Goal: Task Accomplishment & Management: Complete application form

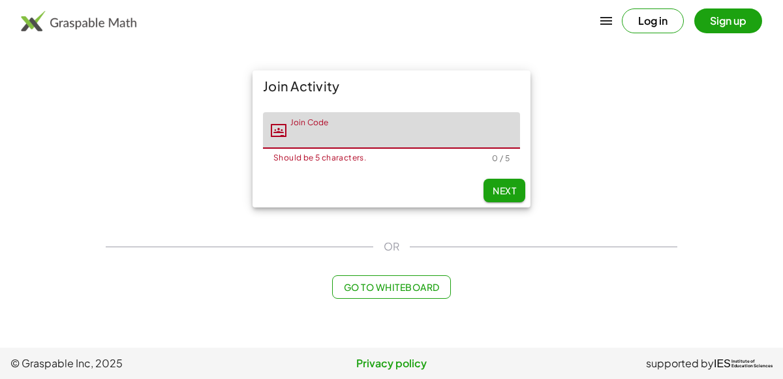
click at [327, 138] on input "Join Code" at bounding box center [403, 130] width 234 height 37
click at [507, 192] on span "Next" at bounding box center [504, 191] width 23 height 12
type input "*****"
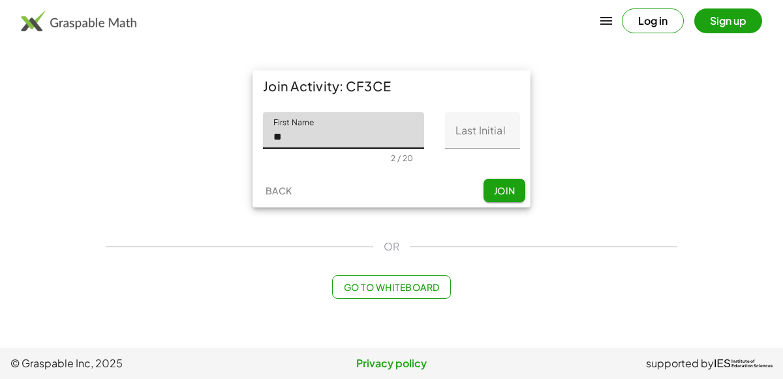
type input "******"
click at [506, 144] on input "Last Initial" at bounding box center [482, 130] width 75 height 37
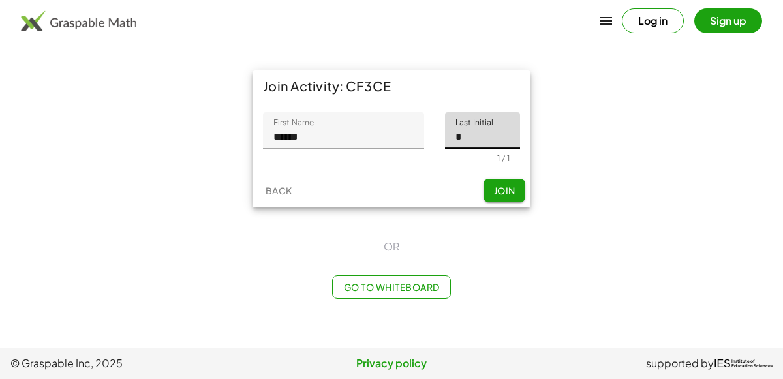
type input "*"
click at [508, 191] on span "Join" at bounding box center [504, 191] width 22 height 12
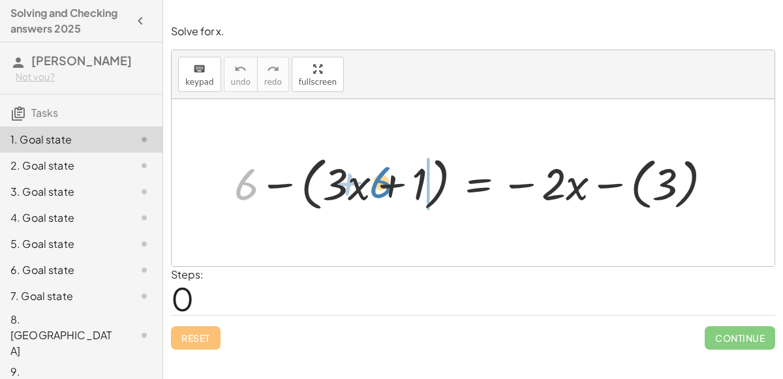
drag, startPoint x: 252, startPoint y: 180, endPoint x: 378, endPoint y: 170, distance: 126.3
click at [378, 170] on div at bounding box center [478, 182] width 501 height 65
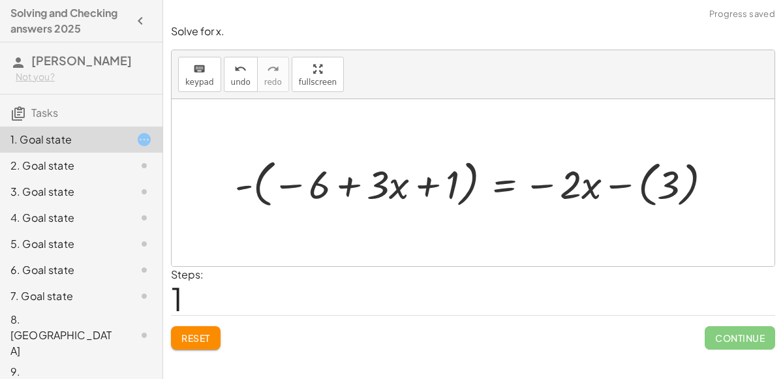
click at [243, 185] on div at bounding box center [478, 183] width 500 height 58
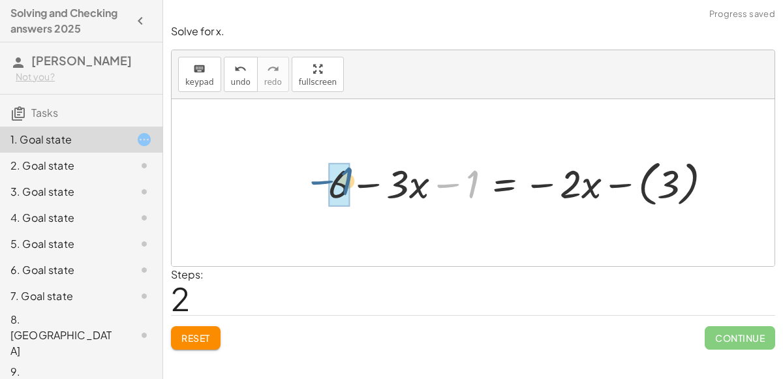
drag, startPoint x: 451, startPoint y: 182, endPoint x: 316, endPoint y: 181, distance: 135.1
click at [316, 181] on div "+ 6 − ( + · 3 · x + 1 ) = − · 2 · x − ( 3 ) - ( − 6 + · 3 · x + 1 ) = − · 2 · x…" at bounding box center [520, 182] width 423 height 63
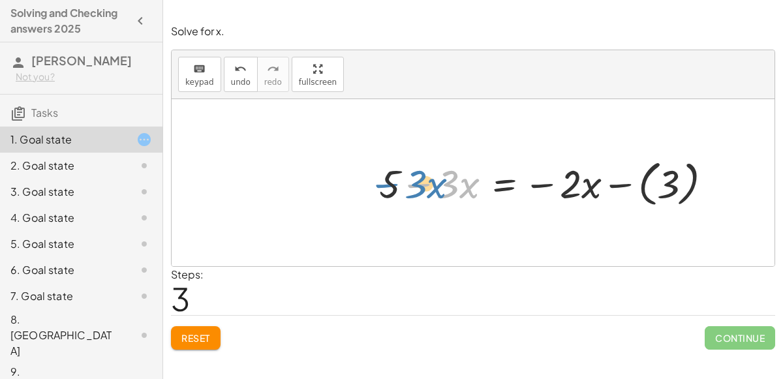
drag, startPoint x: 410, startPoint y: 183, endPoint x: 355, endPoint y: 177, distance: 55.7
click at [355, 177] on div "+ 6 − ( + · 3 · x + 1 ) = − · 2 · x − ( 3 ) - ( − 6 + · 3 · x + 1 ) = − · 2 · x…" at bounding box center [473, 182] width 603 height 167
drag, startPoint x: 439, startPoint y: 183, endPoint x: 556, endPoint y: 185, distance: 116.8
click at [556, 185] on div at bounding box center [551, 183] width 356 height 56
click at [504, 183] on div at bounding box center [551, 183] width 356 height 56
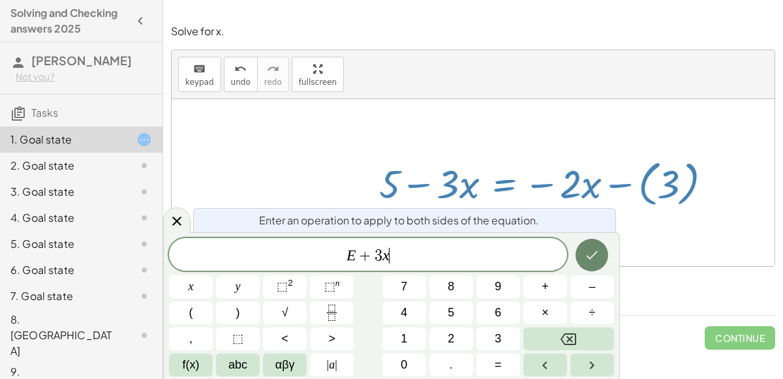
click at [588, 254] on icon "Done" at bounding box center [592, 255] width 16 height 16
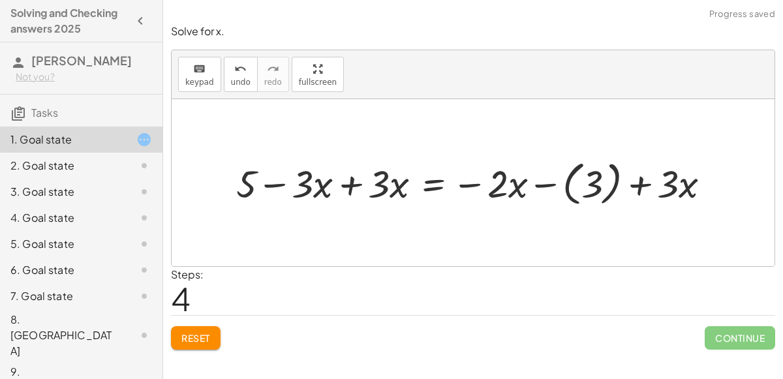
click at [367, 184] on div at bounding box center [479, 182] width 498 height 54
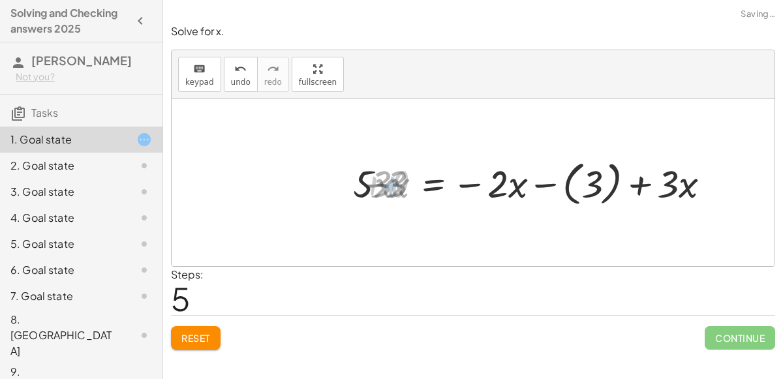
click at [511, 187] on div at bounding box center [554, 182] width 345 height 54
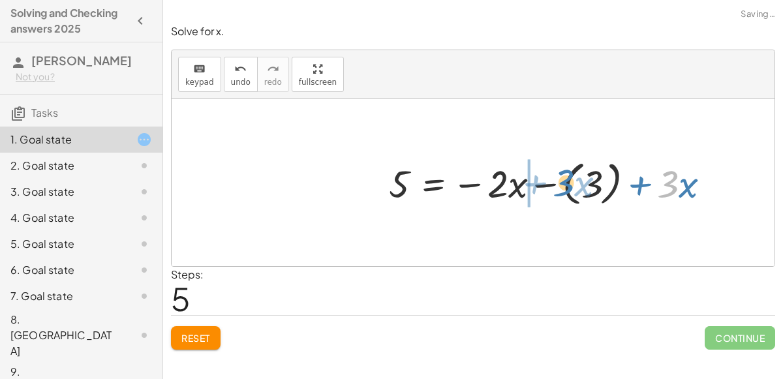
drag, startPoint x: 671, startPoint y: 187, endPoint x: 520, endPoint y: 189, distance: 150.7
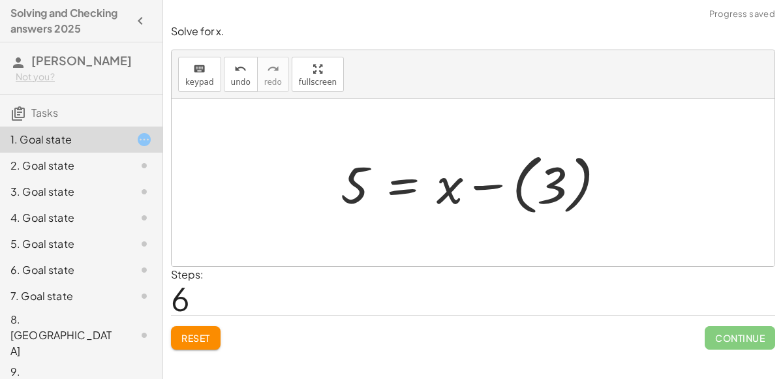
click at [397, 187] on div at bounding box center [478, 183] width 288 height 72
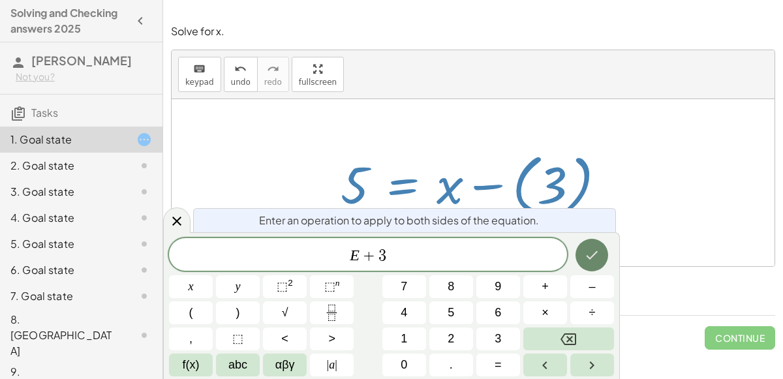
click at [581, 247] on button "Done" at bounding box center [591, 255] width 33 height 33
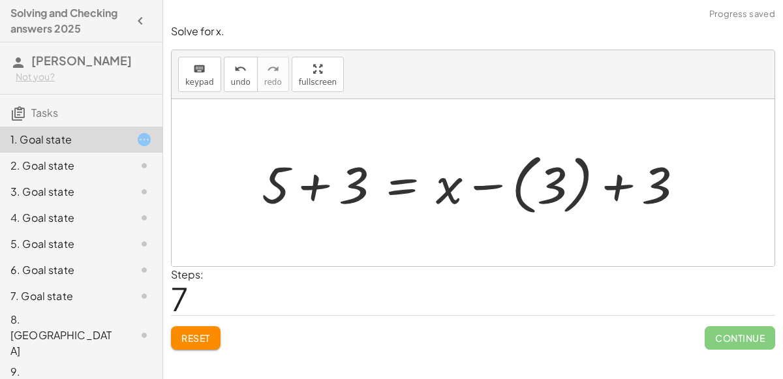
click at [320, 200] on div at bounding box center [478, 183] width 446 height 72
click at [590, 198] on div at bounding box center [516, 183] width 371 height 72
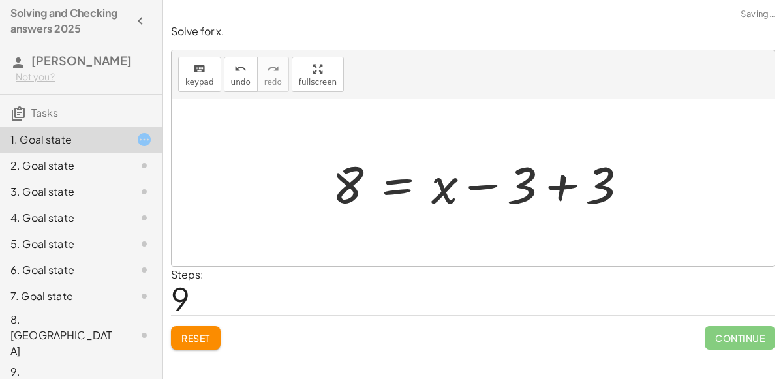
click at [540, 185] on div at bounding box center [485, 182] width 319 height 67
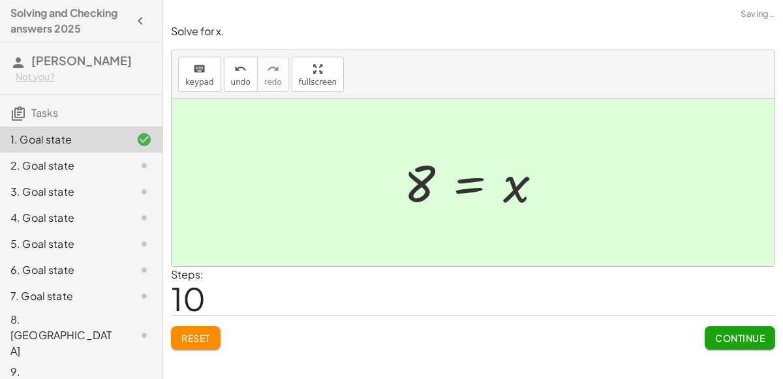
click at [733, 338] on span "Continue" at bounding box center [740, 338] width 50 height 12
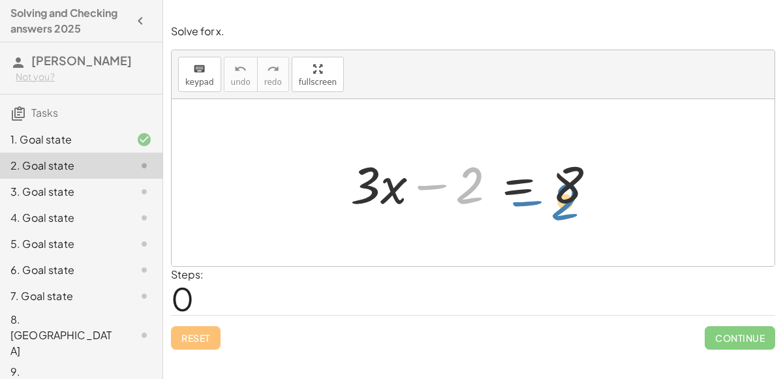
drag, startPoint x: 479, startPoint y: 191, endPoint x: 575, endPoint y: 203, distance: 97.4
click at [575, 203] on div at bounding box center [478, 182] width 269 height 67
click at [509, 181] on div at bounding box center [478, 182] width 269 height 67
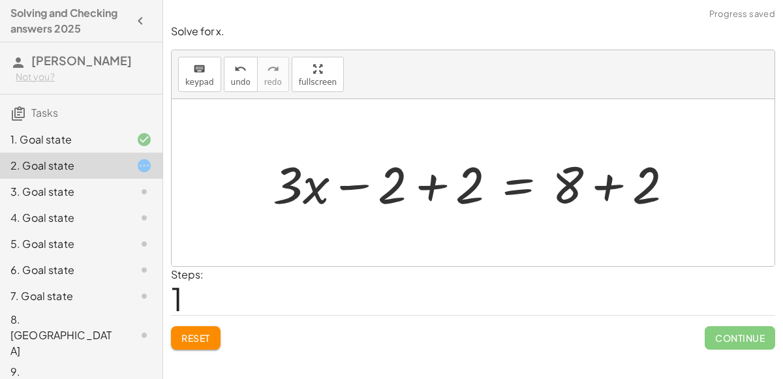
click at [401, 138] on div at bounding box center [473, 182] width 603 height 167
click at [423, 181] on div at bounding box center [478, 182] width 424 height 67
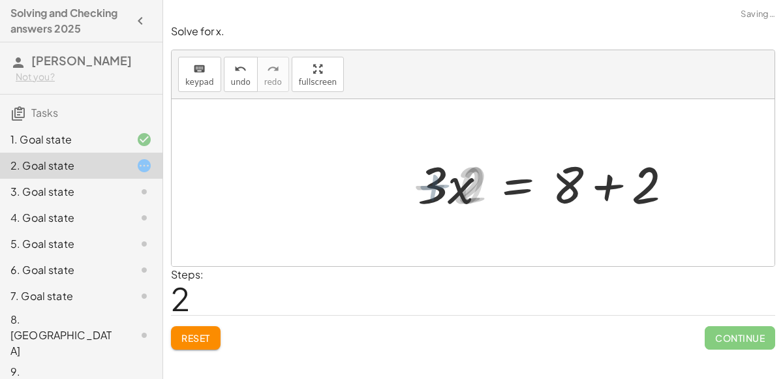
click at [624, 178] on div at bounding box center [555, 182] width 269 height 67
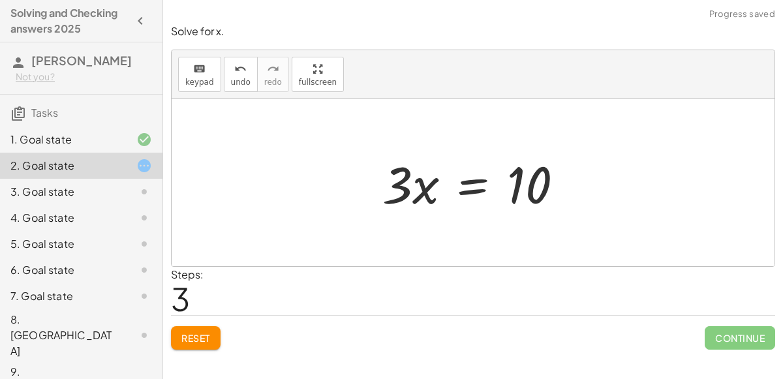
click at [464, 189] on div at bounding box center [478, 182] width 204 height 67
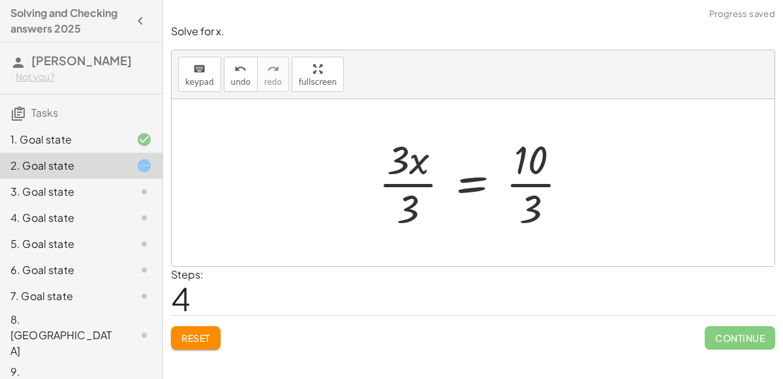
click at [420, 171] on div at bounding box center [478, 182] width 213 height 100
click at [491, 183] on div at bounding box center [478, 182] width 213 height 100
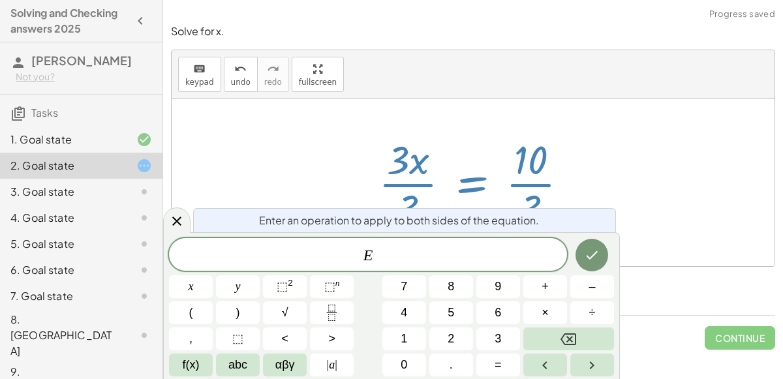
click at [522, 185] on div at bounding box center [478, 182] width 213 height 100
click at [590, 254] on icon "Done" at bounding box center [592, 255] width 16 height 16
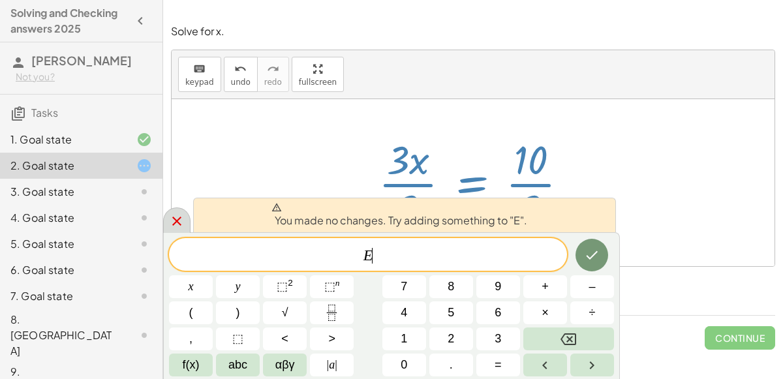
click at [182, 225] on icon at bounding box center [177, 221] width 16 height 16
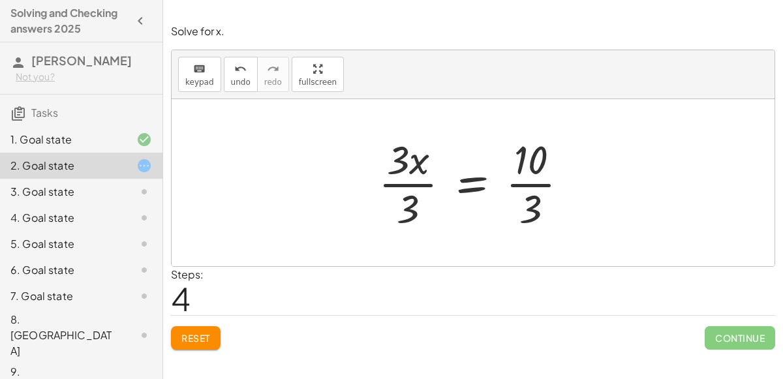
click at [411, 169] on div at bounding box center [478, 182] width 213 height 100
click at [416, 189] on div at bounding box center [478, 182] width 213 height 100
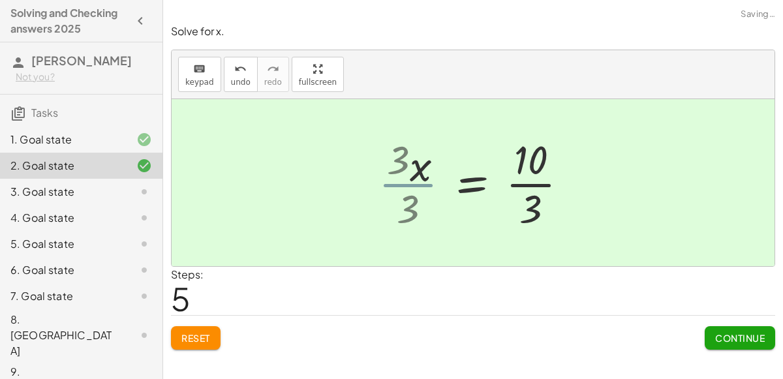
click at [414, 197] on div at bounding box center [495, 182] width 181 height 100
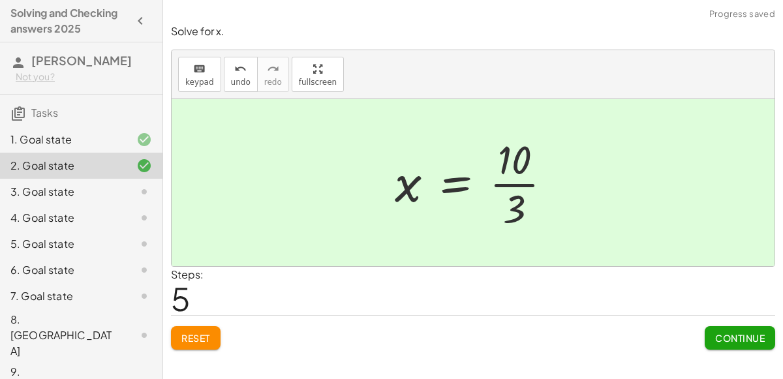
click at [513, 180] on div at bounding box center [478, 182] width 181 height 100
click at [740, 341] on span "Continue" at bounding box center [740, 338] width 50 height 12
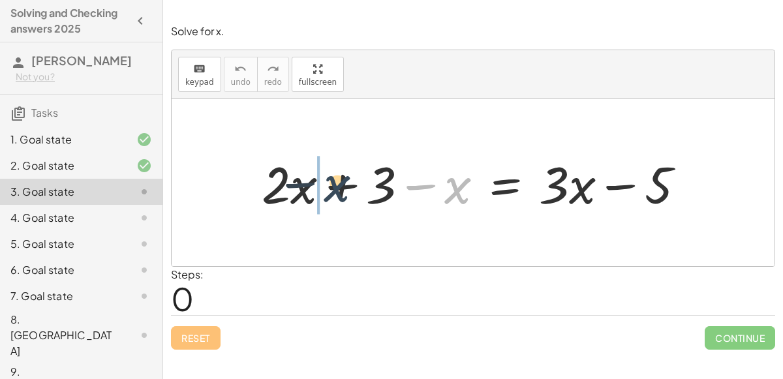
drag, startPoint x: 446, startPoint y: 185, endPoint x: 266, endPoint y: 181, distance: 180.8
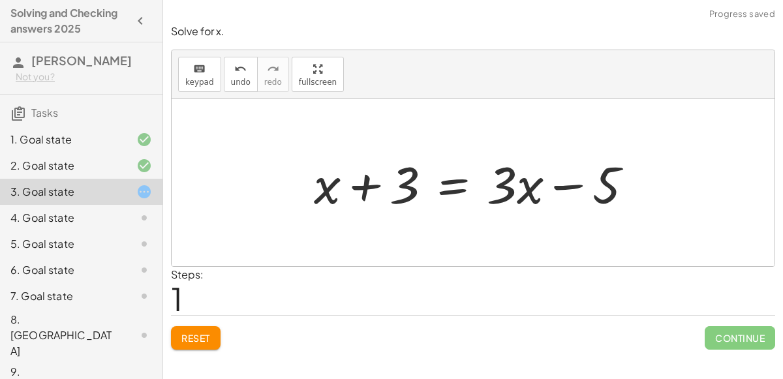
click at [442, 181] on div at bounding box center [478, 182] width 343 height 67
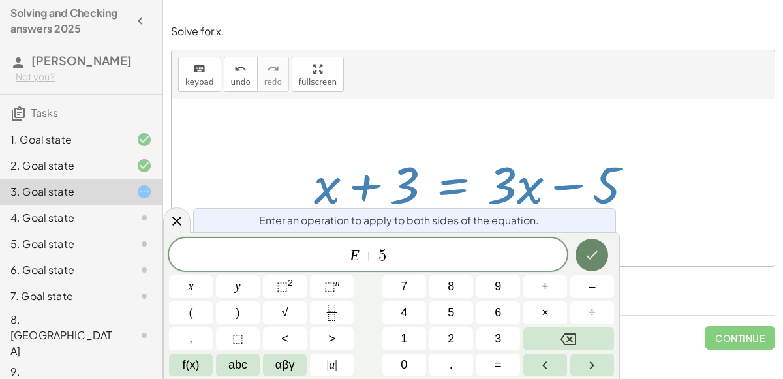
click at [599, 257] on icon "Done" at bounding box center [592, 255] width 16 height 16
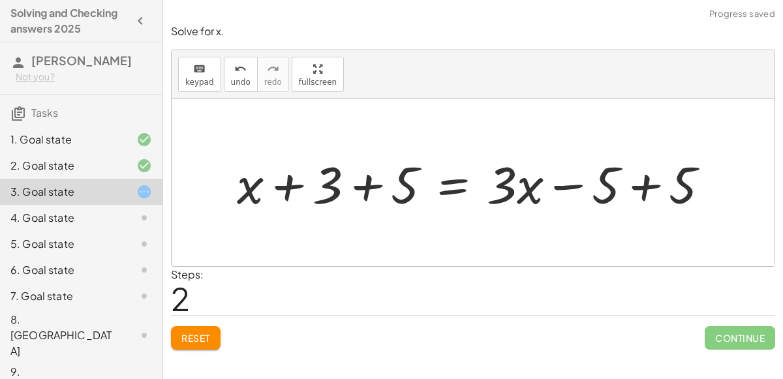
click at [333, 183] on div at bounding box center [478, 182] width 496 height 67
click at [352, 187] on div at bounding box center [478, 182] width 496 height 67
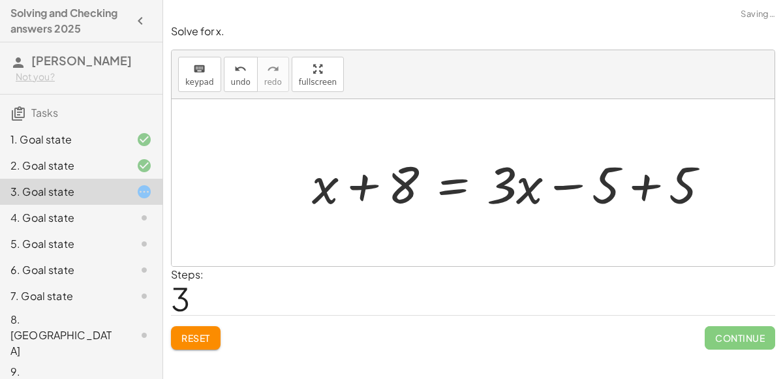
click at [646, 186] on div at bounding box center [515, 182] width 421 height 67
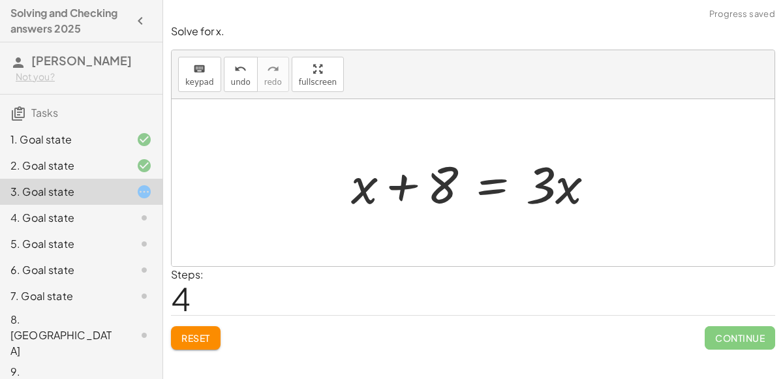
click at [493, 185] on div at bounding box center [477, 182] width 267 height 67
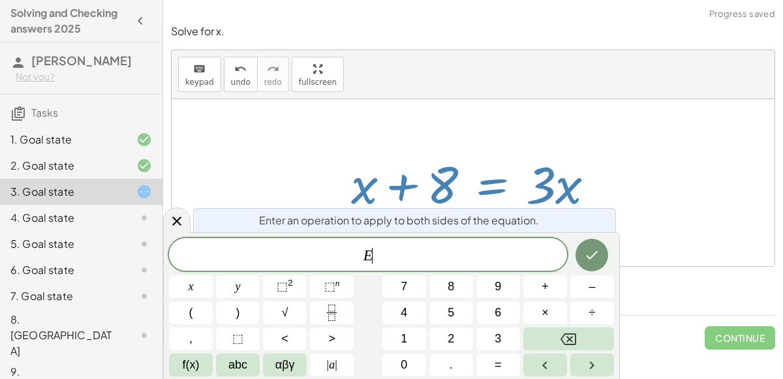
click at [406, 252] on span "E ​" at bounding box center [368, 256] width 398 height 18
click at [582, 256] on button "Done" at bounding box center [591, 255] width 33 height 33
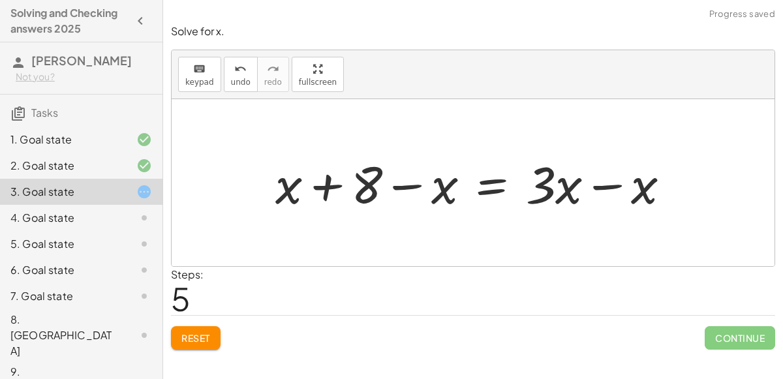
click at [292, 180] on div at bounding box center [478, 182] width 418 height 67
drag, startPoint x: 292, startPoint y: 194, endPoint x: 430, endPoint y: 195, distance: 137.7
click at [430, 195] on div at bounding box center [478, 182] width 418 height 67
click at [399, 183] on div at bounding box center [478, 182] width 418 height 67
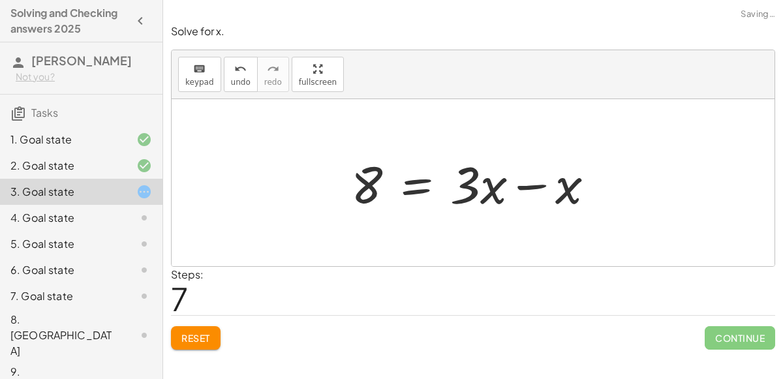
click at [517, 179] on div at bounding box center [477, 182] width 267 height 67
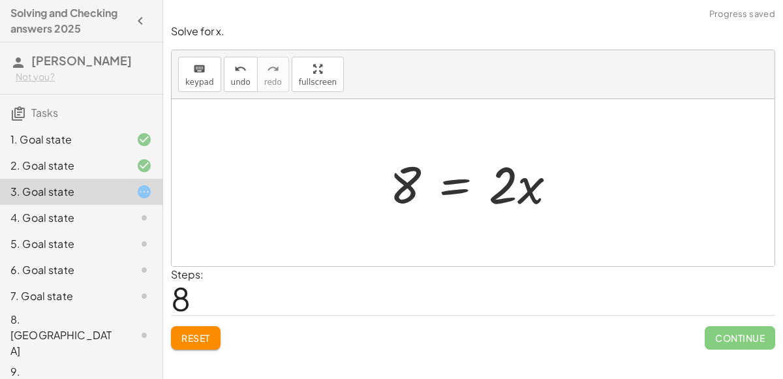
click at [447, 182] on div at bounding box center [478, 182] width 191 height 67
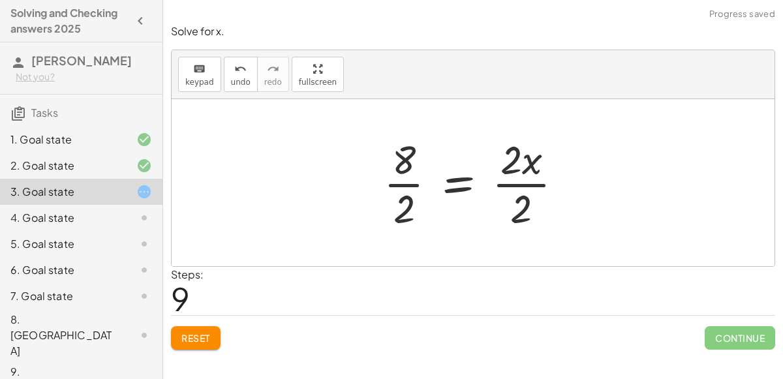
click at [713, 341] on span "Continue" at bounding box center [740, 337] width 70 height 23
click at [519, 190] on div at bounding box center [478, 182] width 203 height 100
click at [519, 190] on div at bounding box center [462, 182] width 171 height 100
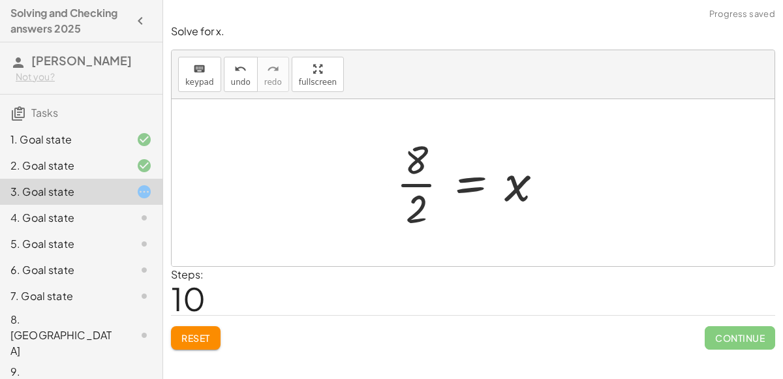
click at [406, 176] on div at bounding box center [474, 182] width 171 height 100
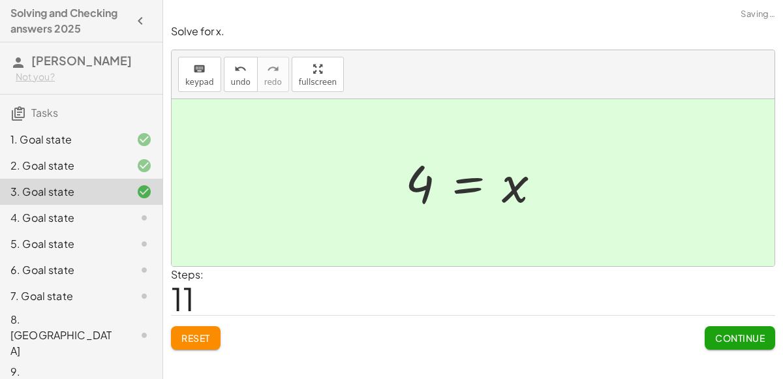
click at [756, 338] on span "Continue" at bounding box center [740, 338] width 50 height 12
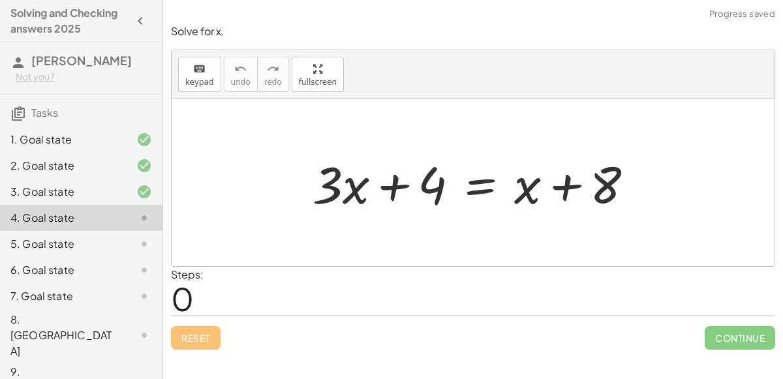
click at [477, 183] on div at bounding box center [478, 182] width 344 height 67
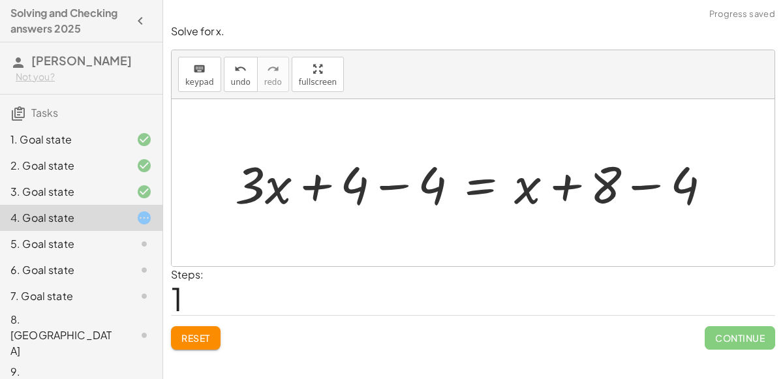
click at [377, 181] on div at bounding box center [478, 182] width 500 height 67
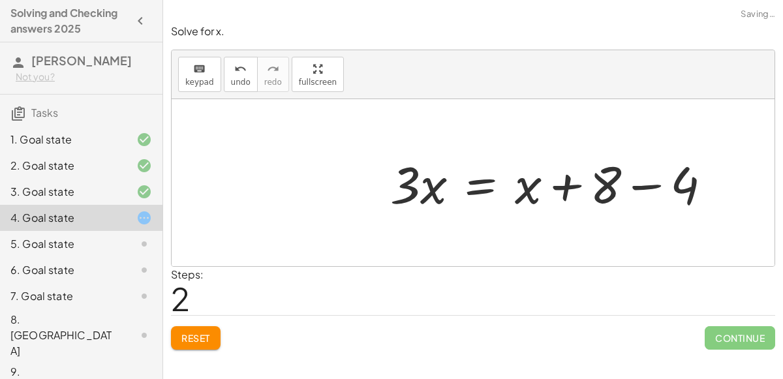
click at [655, 191] on div at bounding box center [556, 182] width 344 height 67
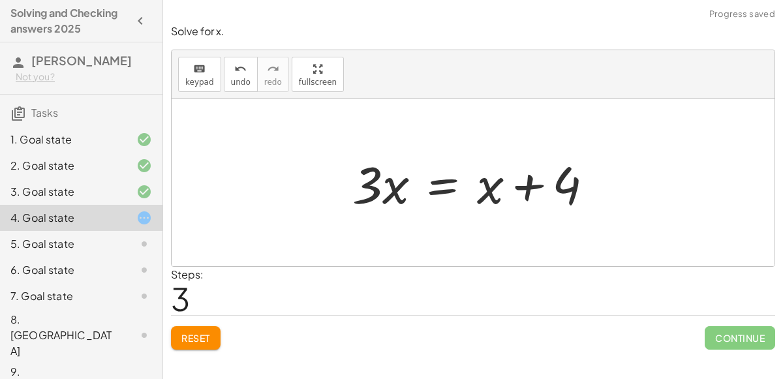
click at [448, 192] on div at bounding box center [478, 182] width 265 height 67
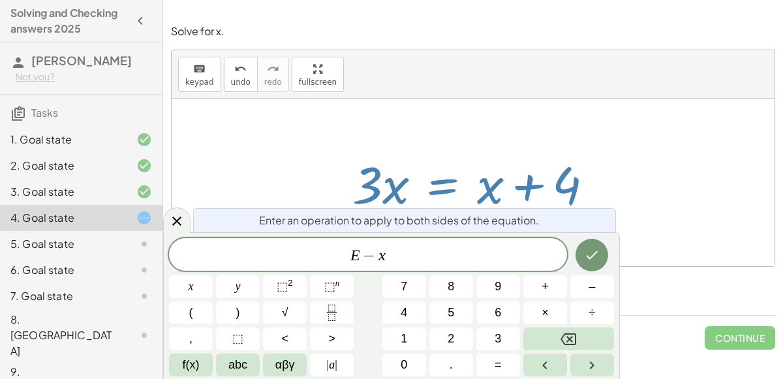
click at [213, 275] on div at bounding box center [191, 286] width 44 height 23
click at [592, 248] on icon "Done" at bounding box center [592, 255] width 16 height 16
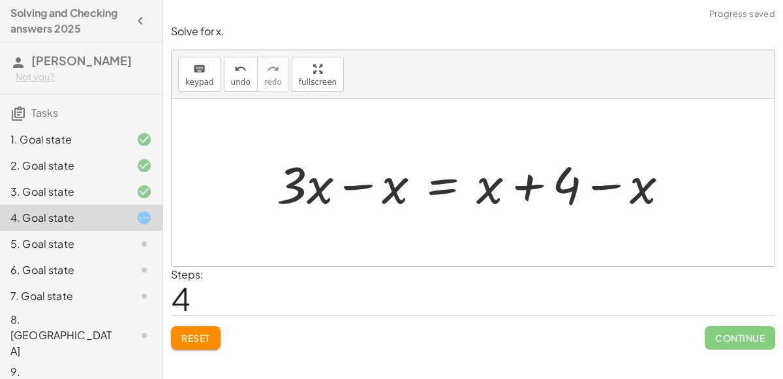
click at [348, 188] on div at bounding box center [478, 182] width 416 height 67
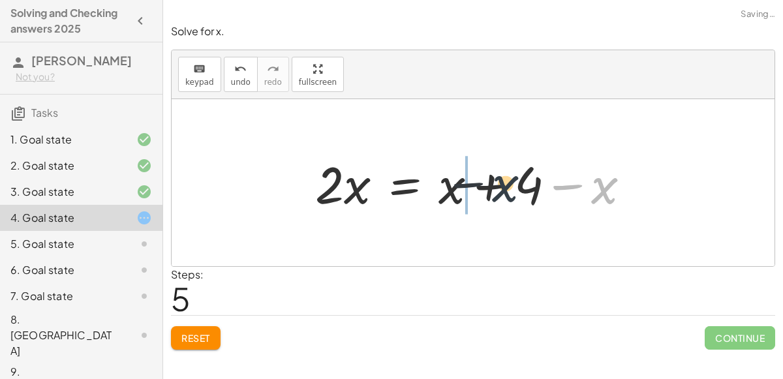
drag, startPoint x: 610, startPoint y: 187, endPoint x: 475, endPoint y: 189, distance: 135.1
click at [475, 189] on div at bounding box center [478, 182] width 339 height 67
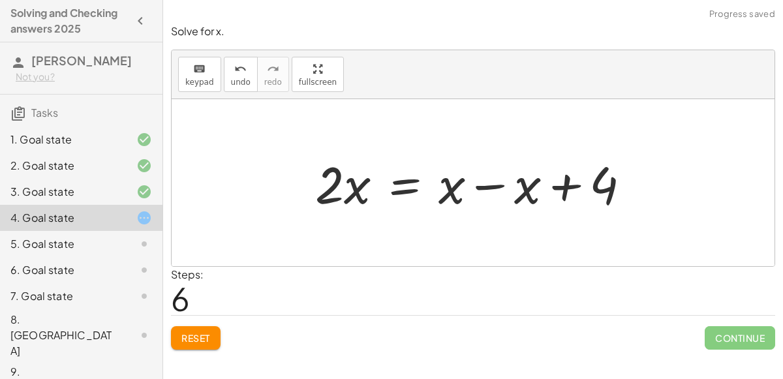
click at [497, 189] on div at bounding box center [478, 182] width 339 height 67
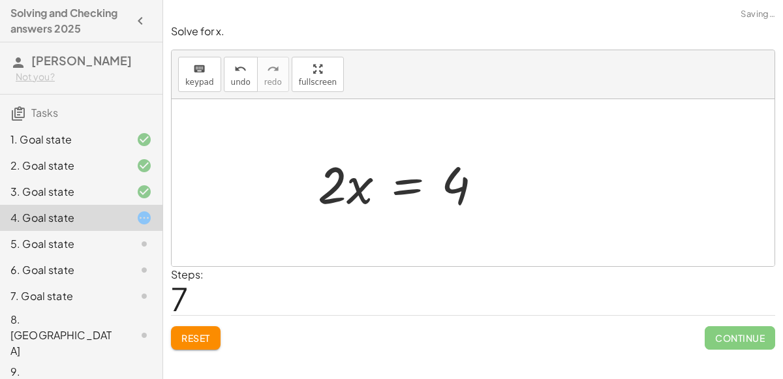
click at [405, 187] on div at bounding box center [405, 182] width 188 height 67
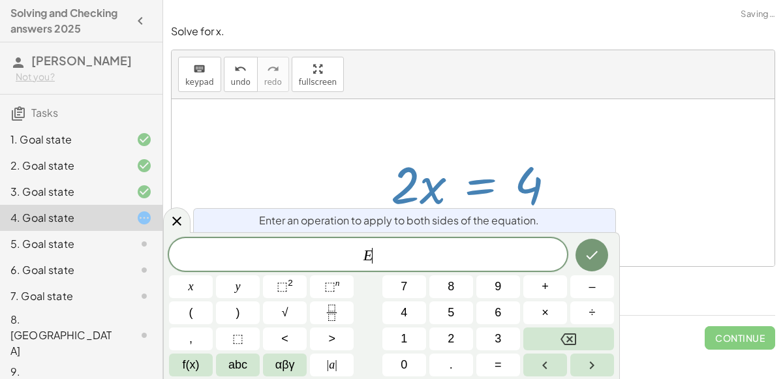
click at [426, 251] on span "E ​" at bounding box center [368, 256] width 398 height 18
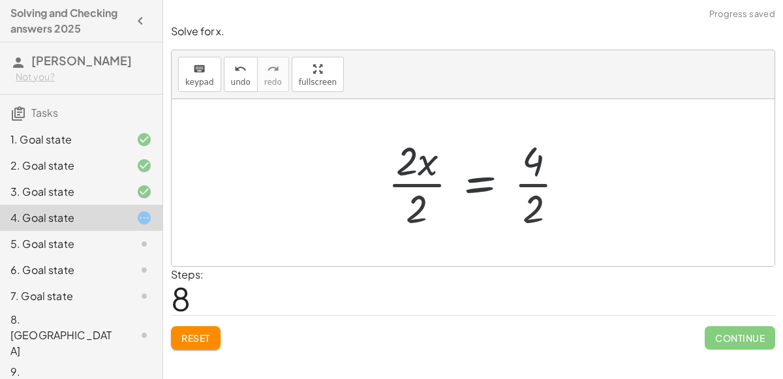
click at [430, 166] on div at bounding box center [481, 182] width 201 height 100
click at [410, 185] on div at bounding box center [478, 182] width 201 height 100
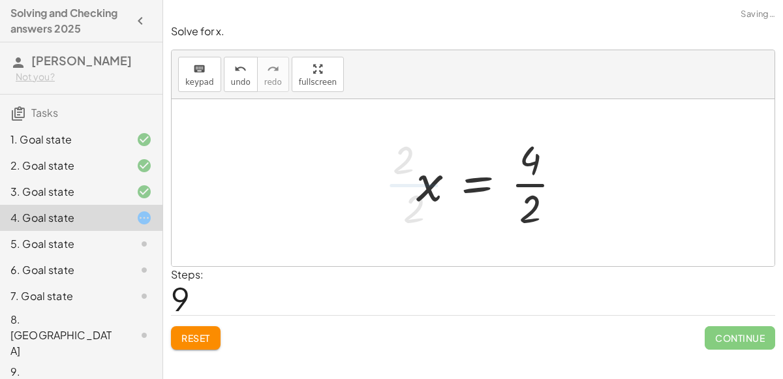
click at [535, 177] on div at bounding box center [494, 182] width 169 height 100
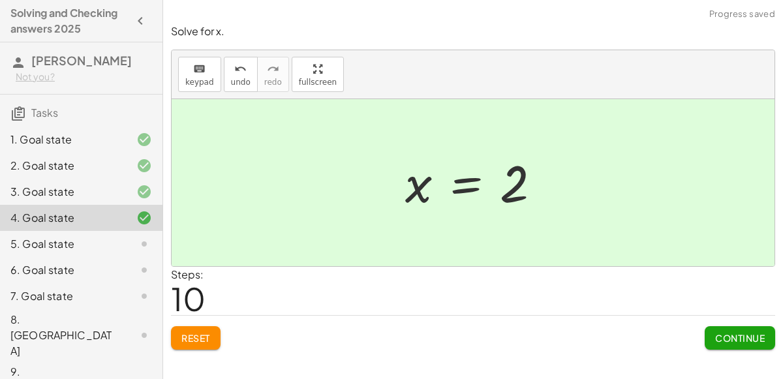
click at [725, 334] on span "Continue" at bounding box center [740, 338] width 50 height 12
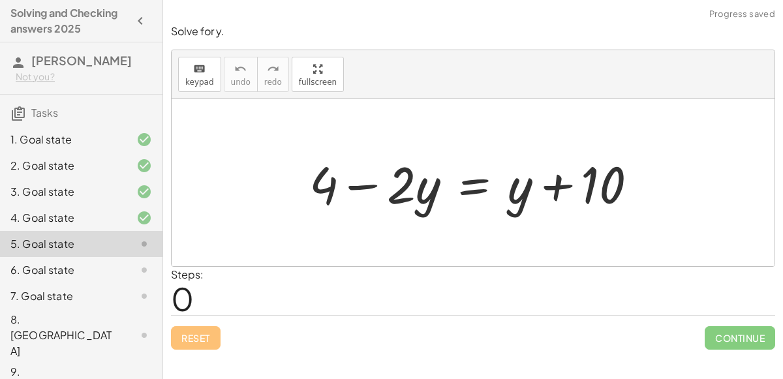
click at [467, 187] on div at bounding box center [479, 182] width 352 height 67
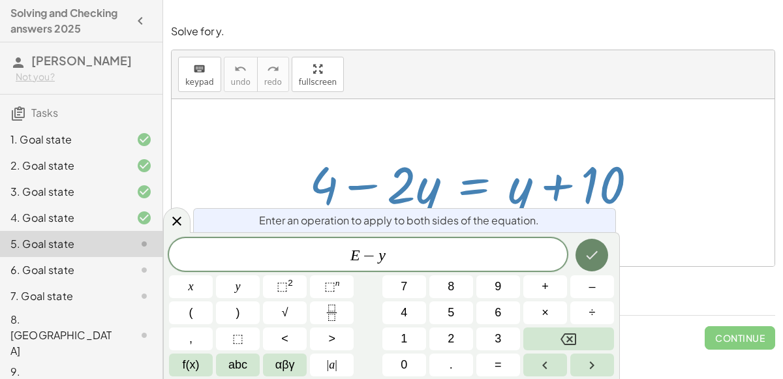
click at [592, 254] on icon "Done" at bounding box center [592, 255] width 16 height 16
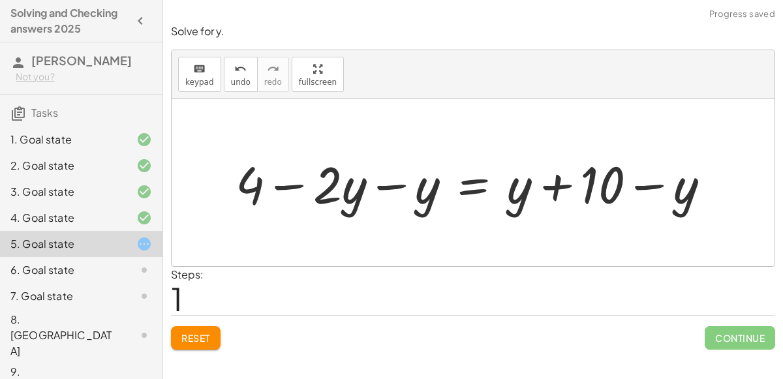
click at [322, 178] on div at bounding box center [478, 182] width 498 height 67
click at [401, 187] on div at bounding box center [478, 182] width 498 height 67
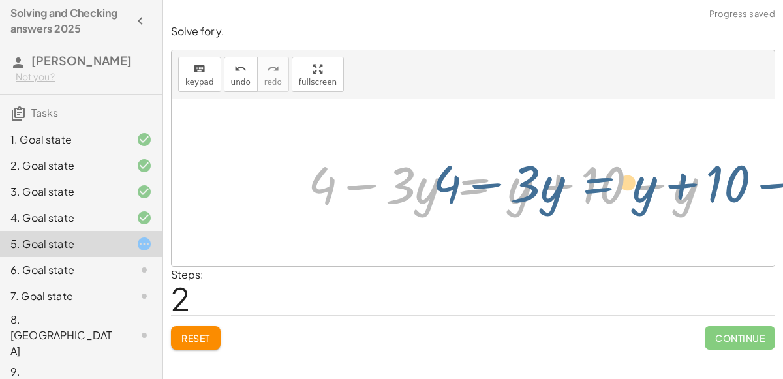
drag, startPoint x: 506, startPoint y: 181, endPoint x: 625, endPoint y: 179, distance: 118.8
click at [625, 179] on div at bounding box center [514, 182] width 426 height 67
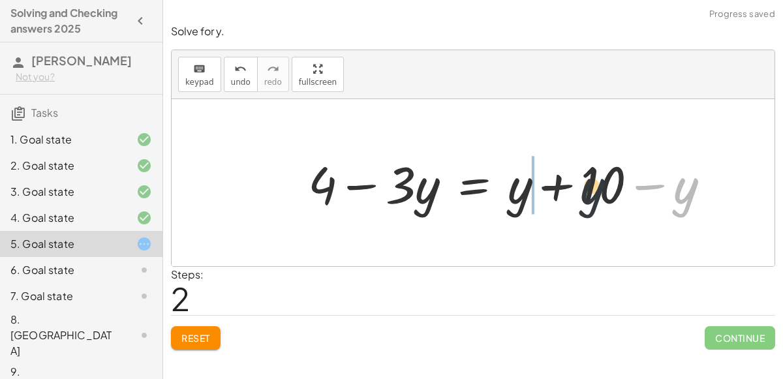
drag, startPoint x: 697, startPoint y: 189, endPoint x: 562, endPoint y: 191, distance: 135.1
click at [562, 191] on div at bounding box center [514, 182] width 426 height 67
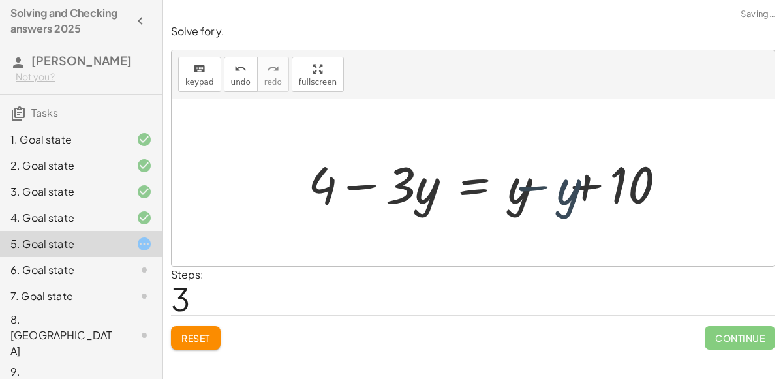
click at [562, 191] on div at bounding box center [514, 182] width 426 height 67
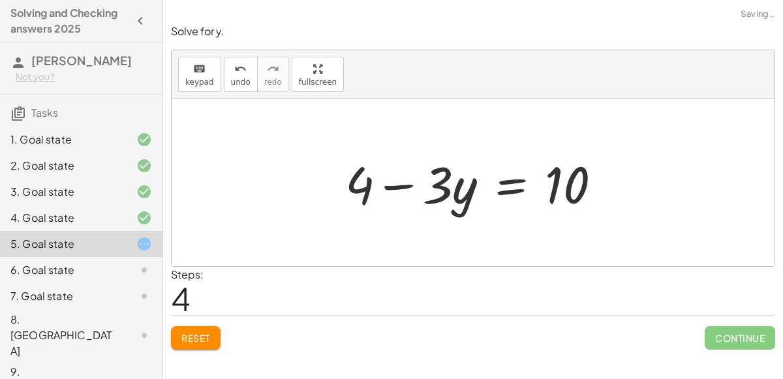
click at [510, 186] on div at bounding box center [478, 182] width 279 height 67
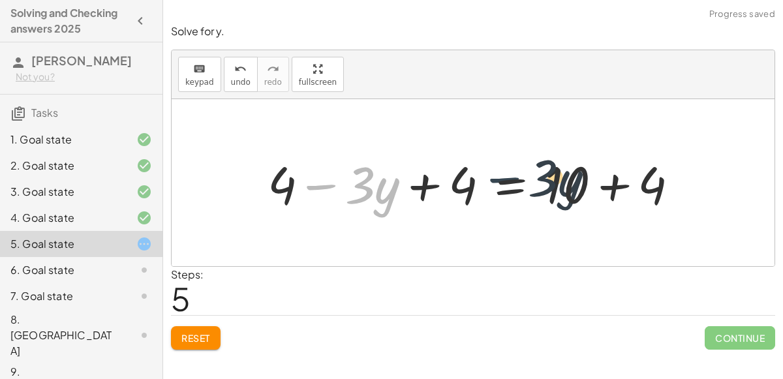
drag, startPoint x: 298, startPoint y: 179, endPoint x: 487, endPoint y: 172, distance: 189.4
click at [487, 172] on div at bounding box center [478, 182] width 435 height 67
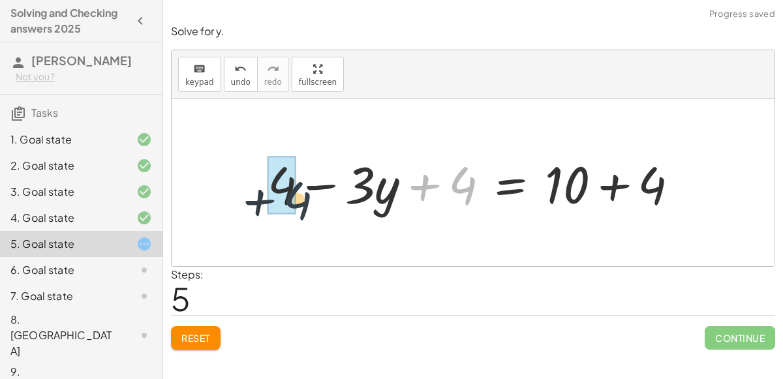
drag, startPoint x: 450, startPoint y: 183, endPoint x: 231, endPoint y: 198, distance: 219.7
click at [231, 198] on div "+ 4 − · 2 · y = + y + 10 + 4 − · 2 · y − y = + y + 10 − y + 4 − · 3 · y = + y +…" at bounding box center [473, 182] width 603 height 167
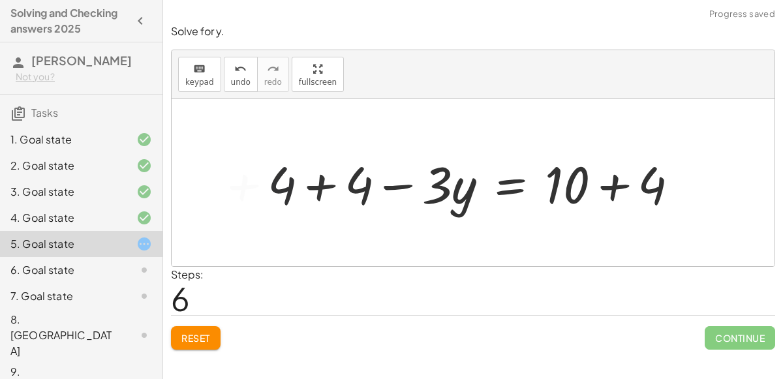
click at [355, 190] on div at bounding box center [478, 182] width 435 height 67
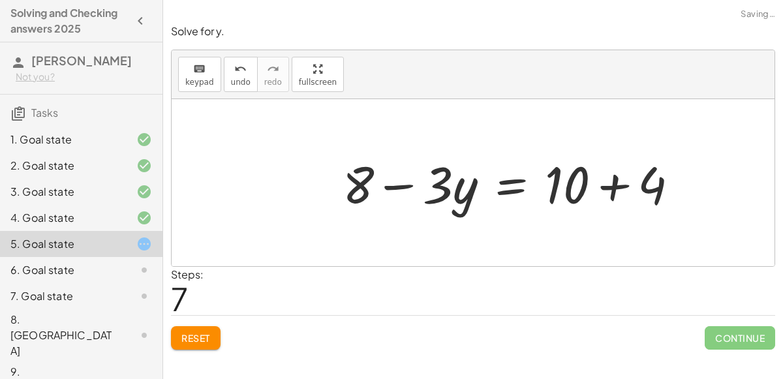
click at [611, 185] on div at bounding box center [515, 182] width 359 height 67
click at [504, 180] on div at bounding box center [478, 182] width 285 height 67
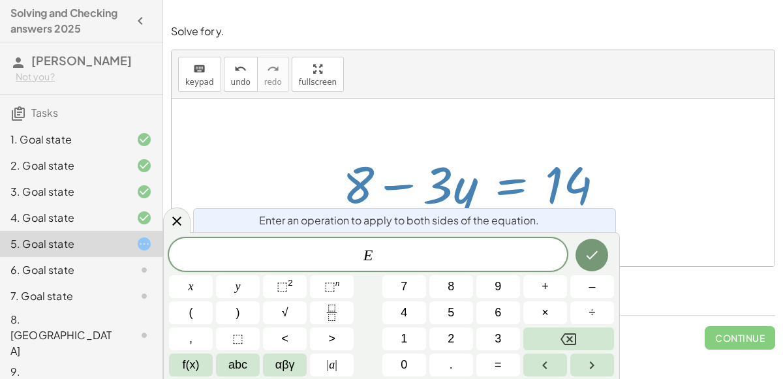
drag, startPoint x: 363, startPoint y: 183, endPoint x: 446, endPoint y: 180, distance: 82.9
click at [446, 180] on div at bounding box center [478, 182] width 285 height 67
click at [632, 213] on div at bounding box center [473, 182] width 603 height 167
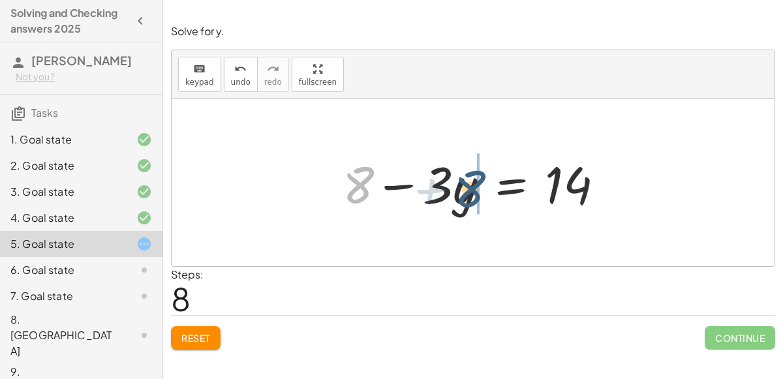
drag, startPoint x: 364, startPoint y: 185, endPoint x: 489, endPoint y: 189, distance: 124.7
click at [489, 189] on div at bounding box center [478, 182] width 285 height 67
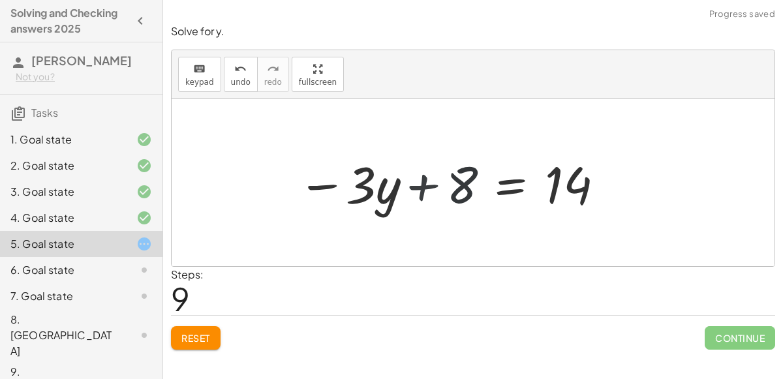
click at [418, 185] on div at bounding box center [449, 182] width 325 height 67
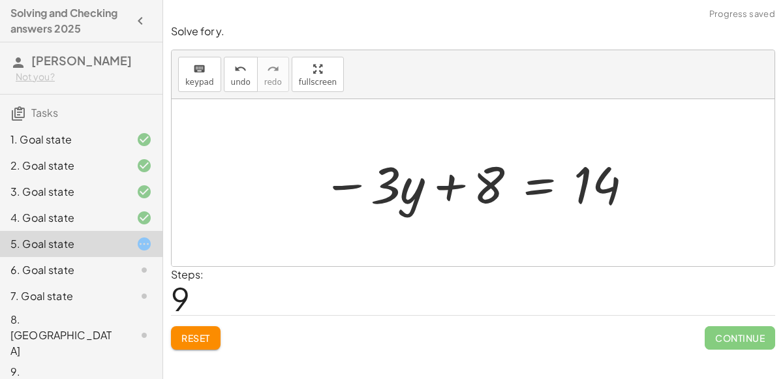
click at [440, 177] on div at bounding box center [478, 182] width 325 height 67
click at [532, 192] on div at bounding box center [478, 182] width 325 height 67
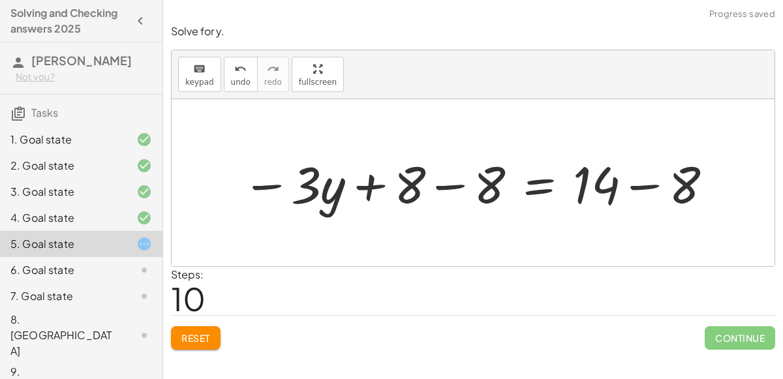
click at [432, 200] on div at bounding box center [478, 182] width 485 height 67
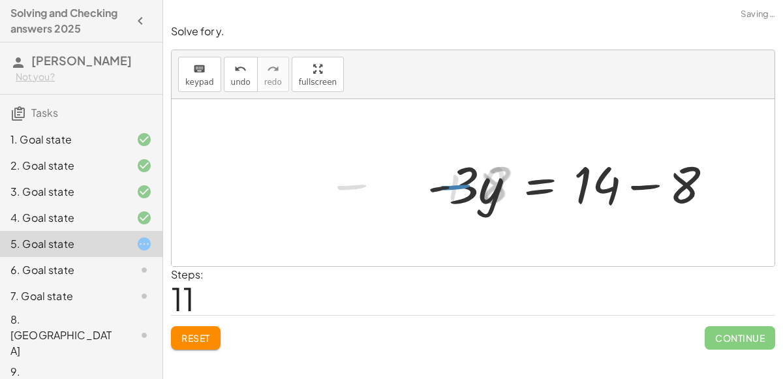
click at [671, 178] on div at bounding box center [575, 182] width 309 height 67
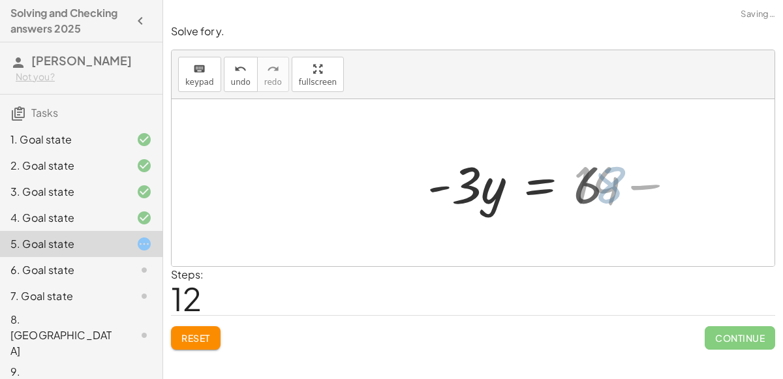
click at [546, 185] on div at bounding box center [526, 182] width 211 height 67
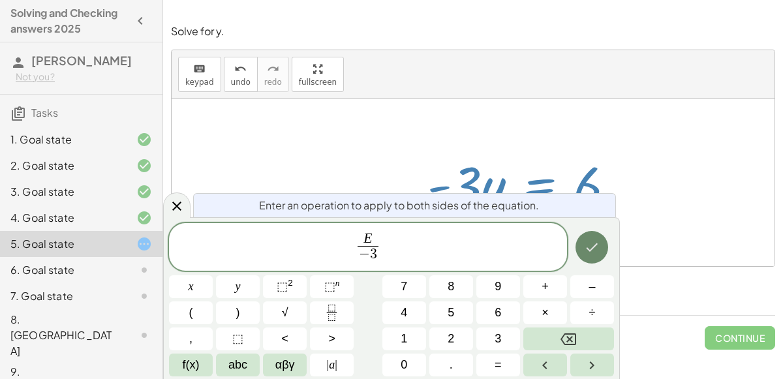
click at [596, 252] on icon "Done" at bounding box center [592, 247] width 16 height 16
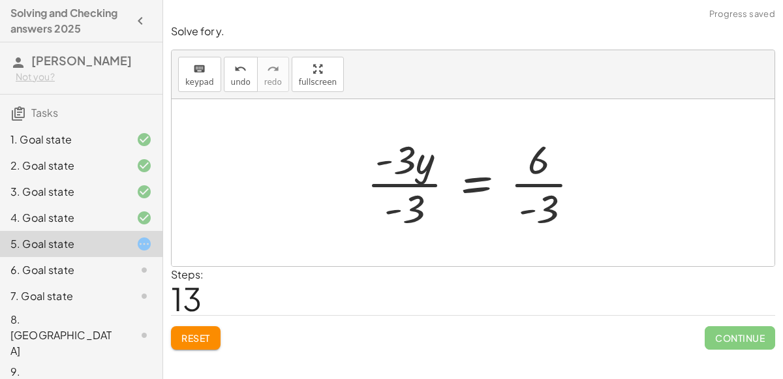
click at [391, 186] on div at bounding box center [478, 182] width 237 height 100
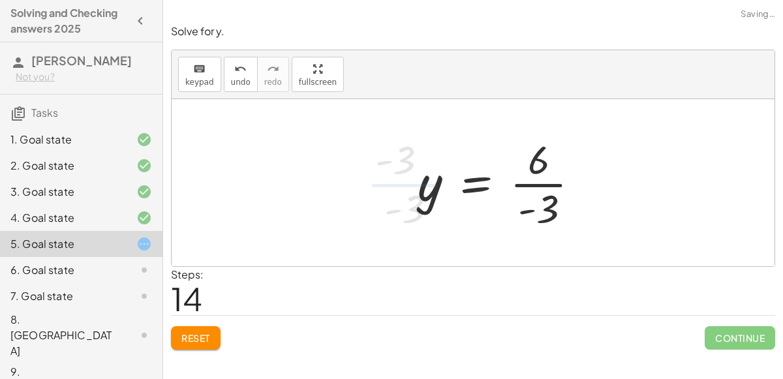
click at [540, 188] on div at bounding box center [503, 182] width 185 height 100
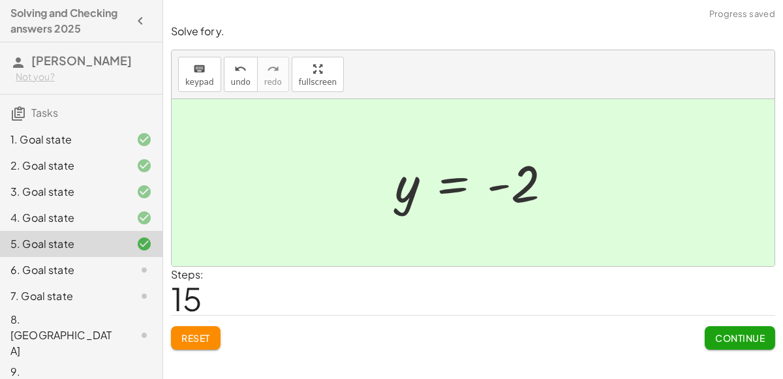
click at [734, 343] on button "Continue" at bounding box center [740, 337] width 70 height 23
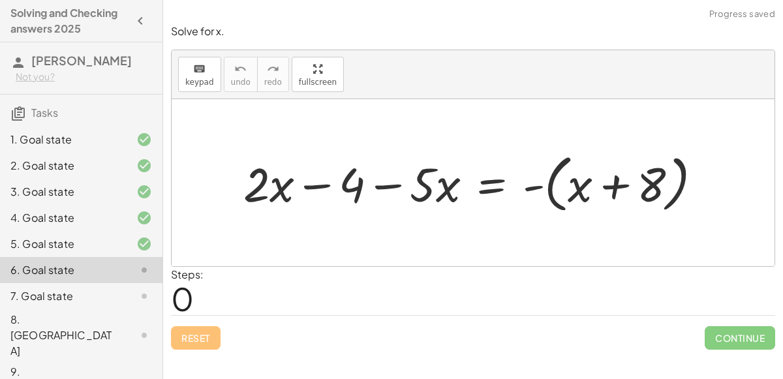
click at [534, 185] on div at bounding box center [478, 182] width 482 height 69
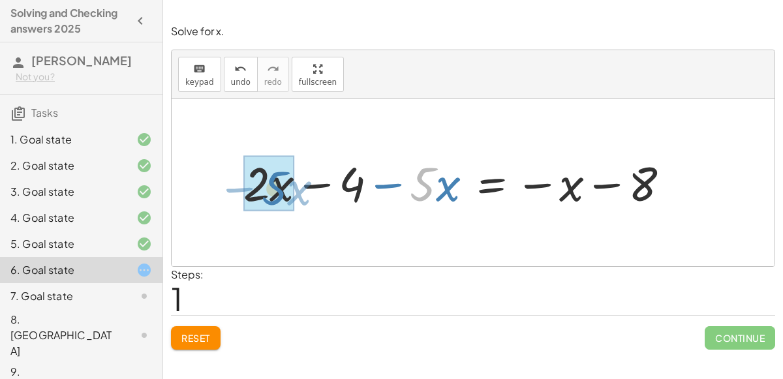
drag, startPoint x: 435, startPoint y: 179, endPoint x: 276, endPoint y: 185, distance: 159.3
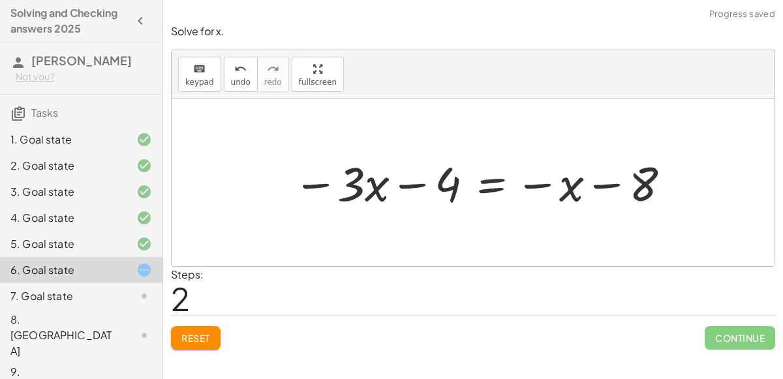
click at [478, 179] on div at bounding box center [482, 182] width 393 height 62
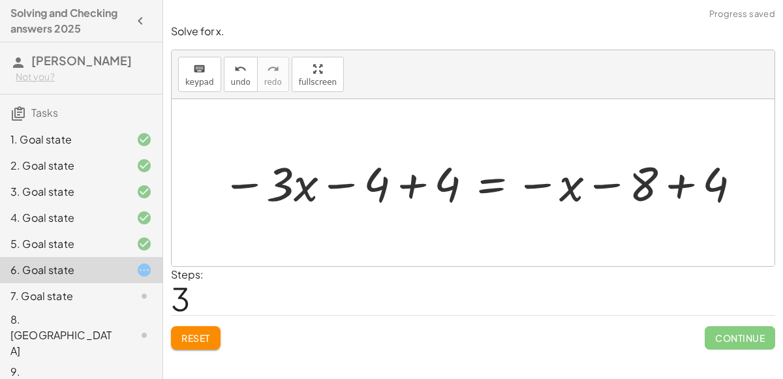
click at [370, 177] on div at bounding box center [482, 182] width 534 height 62
click at [397, 186] on div at bounding box center [482, 182] width 534 height 62
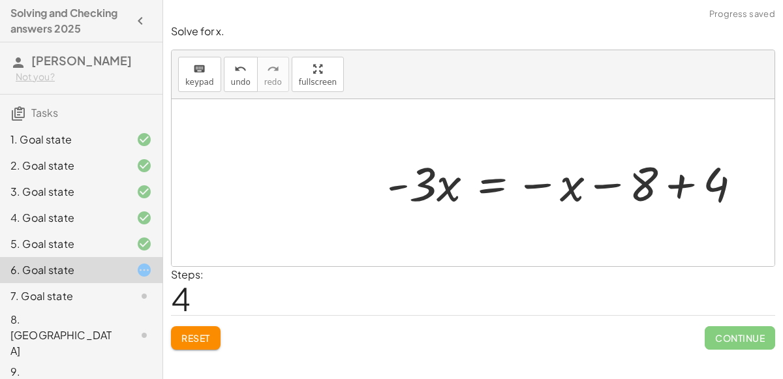
click at [694, 185] on div at bounding box center [569, 182] width 378 height 62
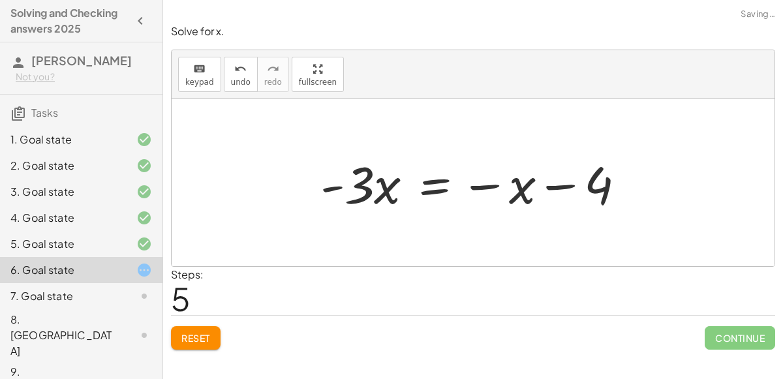
click at [443, 187] on div at bounding box center [478, 182] width 329 height 67
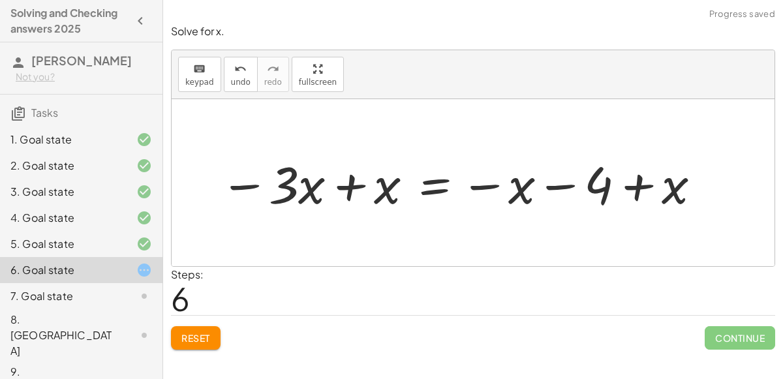
click at [355, 182] on div at bounding box center [461, 182] width 496 height 67
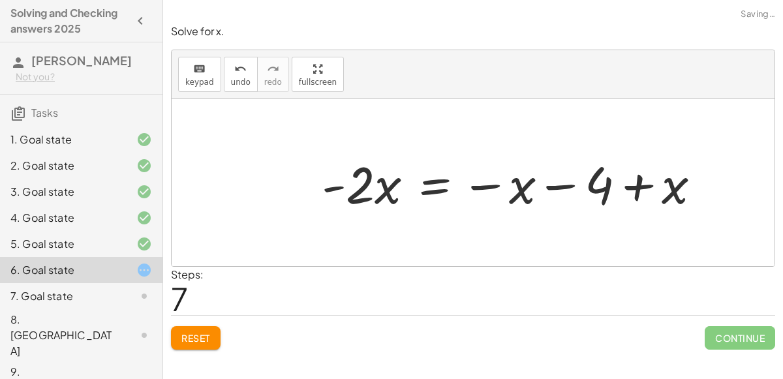
click at [643, 185] on div at bounding box center [516, 182] width 403 height 67
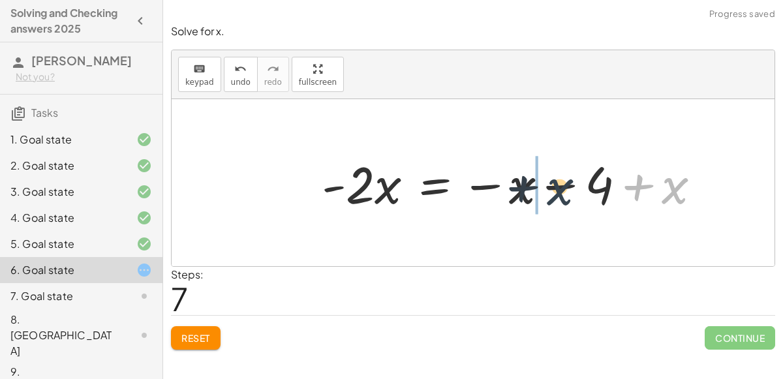
drag, startPoint x: 665, startPoint y: 187, endPoint x: 518, endPoint y: 193, distance: 147.6
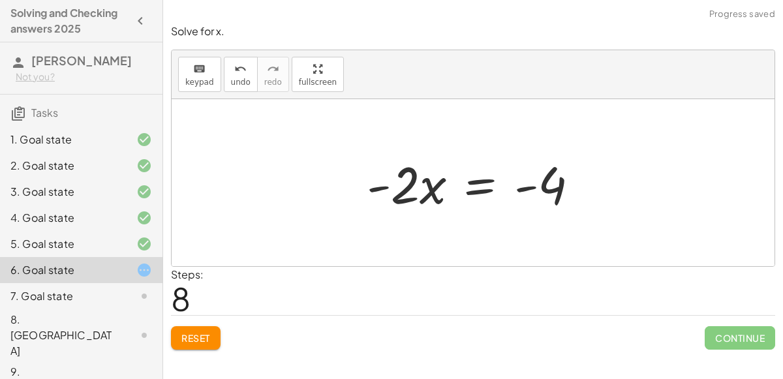
click at [476, 184] on div at bounding box center [478, 182] width 236 height 67
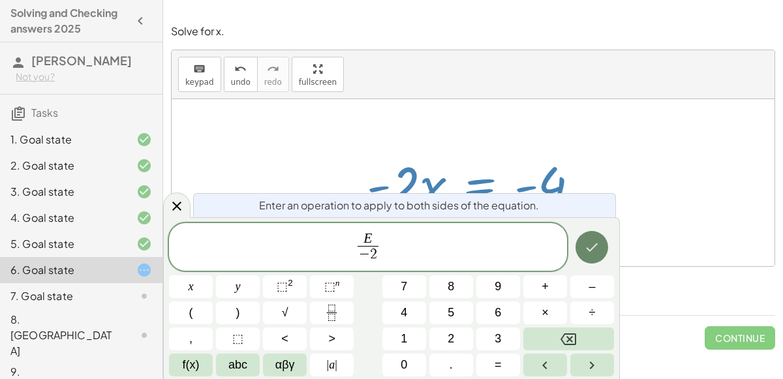
click at [590, 244] on icon "Done" at bounding box center [592, 247] width 16 height 16
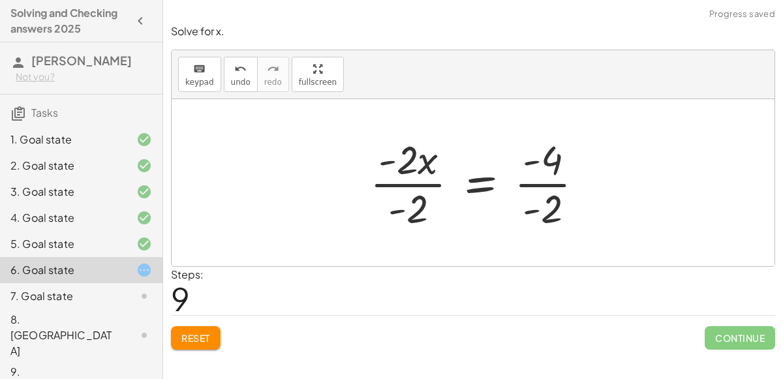
click at [429, 196] on div at bounding box center [481, 182] width 237 height 100
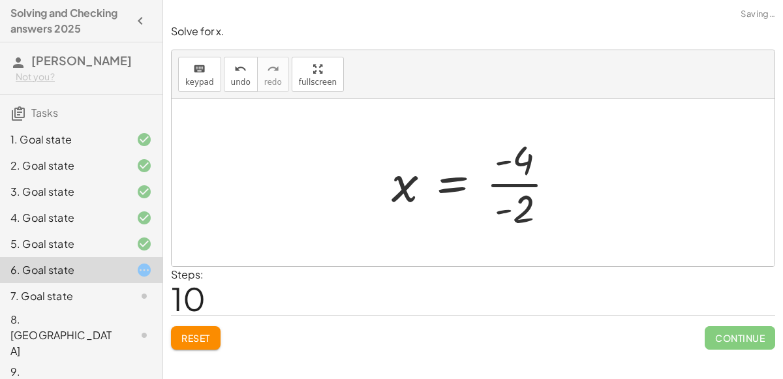
click at [506, 186] on div at bounding box center [478, 182] width 187 height 100
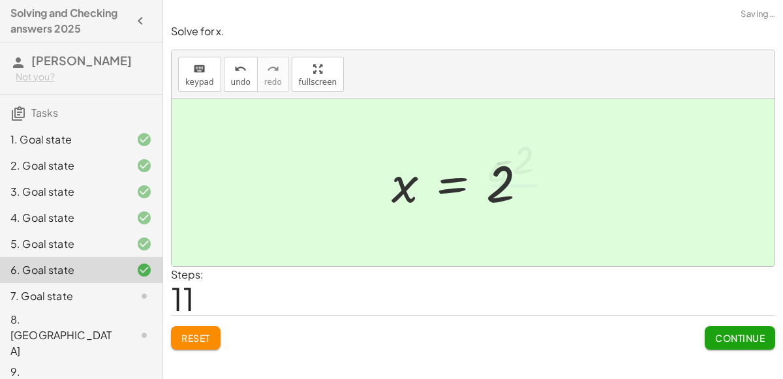
click at [727, 339] on span "Continue" at bounding box center [740, 338] width 50 height 12
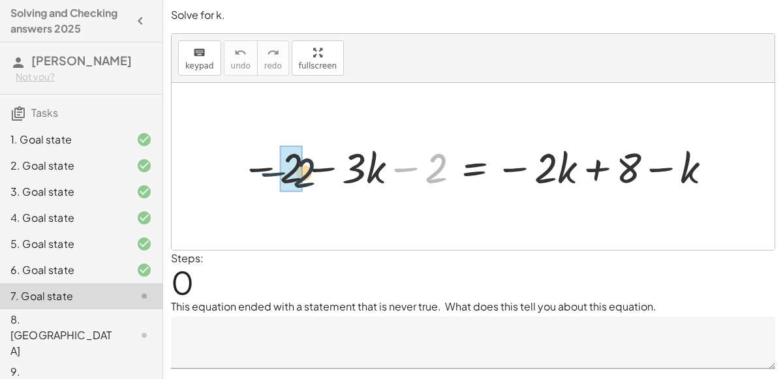
drag, startPoint x: 422, startPoint y: 161, endPoint x: 275, endPoint y: 162, distance: 147.4
click at [275, 162] on div at bounding box center [478, 166] width 488 height 55
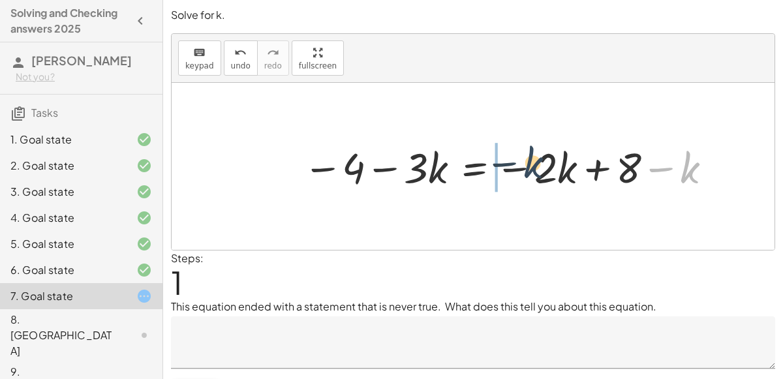
drag, startPoint x: 702, startPoint y: 170, endPoint x: 520, endPoint y: 166, distance: 182.1
click at [520, 166] on div at bounding box center [509, 166] width 426 height 55
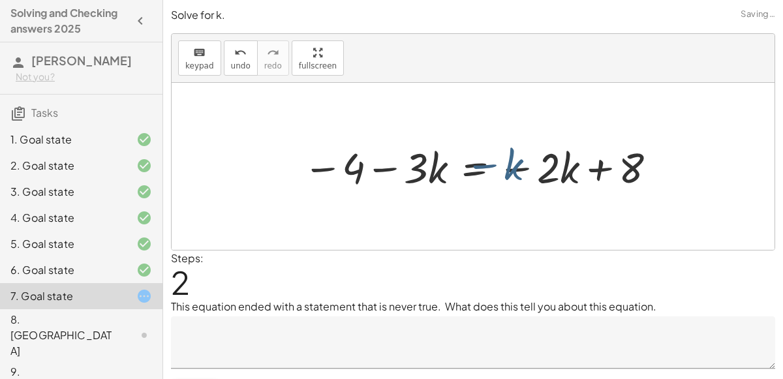
click at [520, 166] on div at bounding box center [509, 166] width 426 height 55
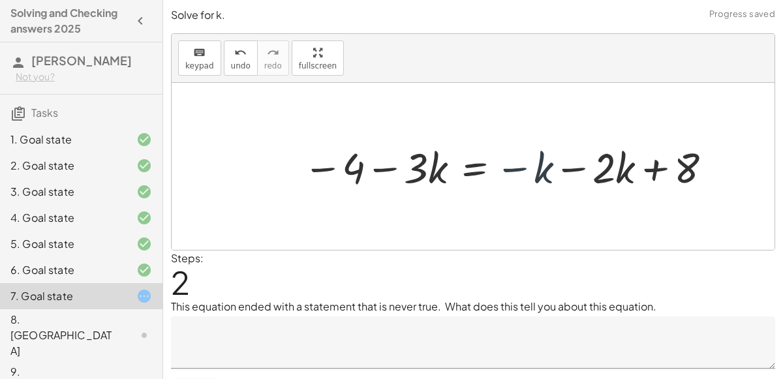
click at [597, 170] on div at bounding box center [509, 166] width 426 height 55
click at [587, 171] on div at bounding box center [509, 166] width 426 height 55
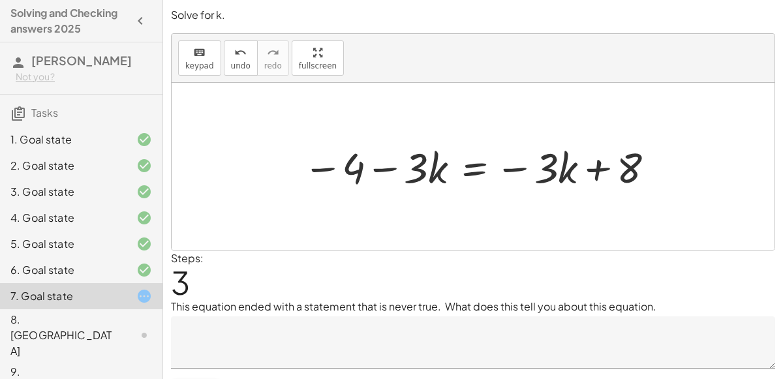
click at [480, 168] on div at bounding box center [480, 166] width 368 height 55
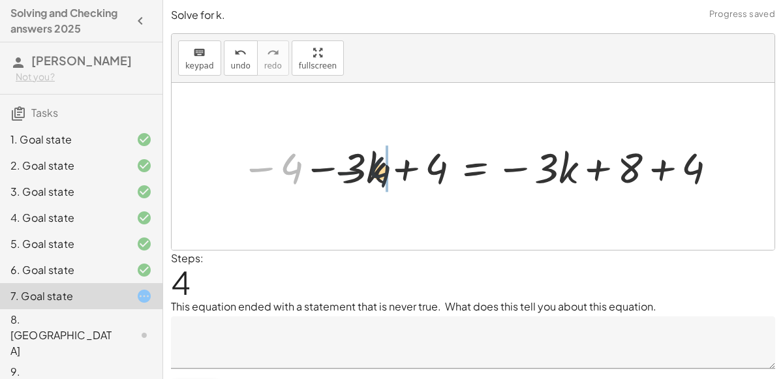
drag, startPoint x: 300, startPoint y: 164, endPoint x: 396, endPoint y: 164, distance: 95.9
click at [396, 164] on div at bounding box center [480, 166] width 493 height 55
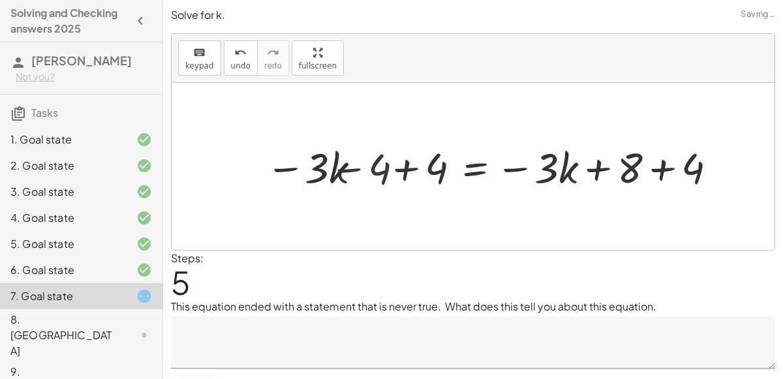
click at [419, 166] on div at bounding box center [480, 166] width 493 height 55
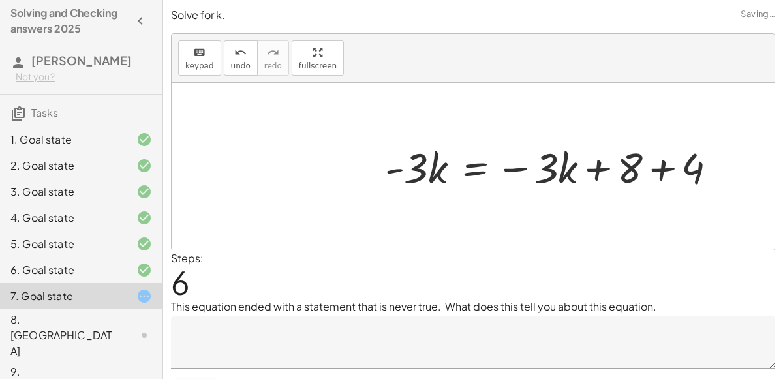
click at [675, 171] on div at bounding box center [555, 166] width 355 height 55
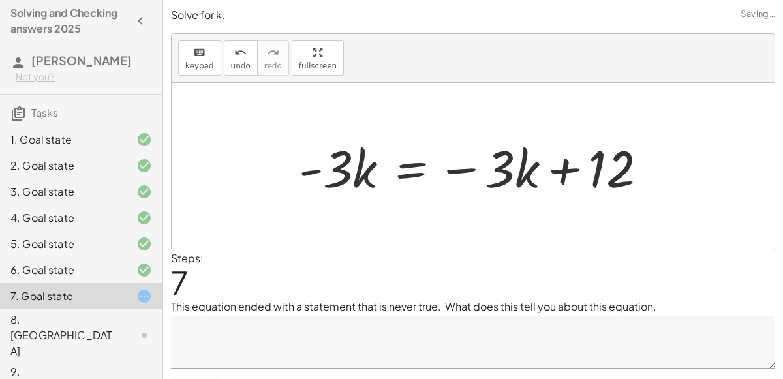
click at [406, 170] on div at bounding box center [478, 166] width 372 height 67
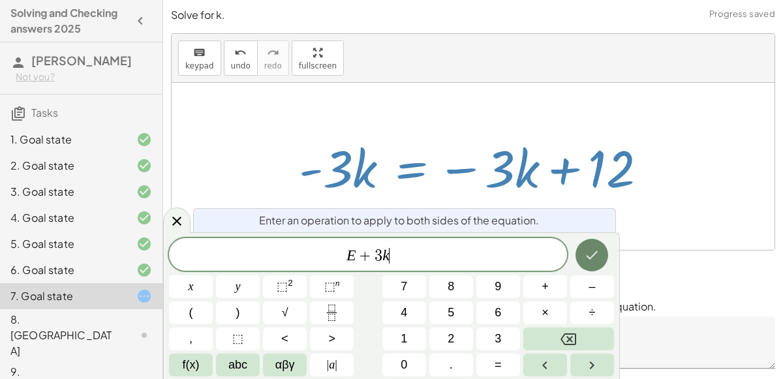
click at [589, 243] on button "Done" at bounding box center [591, 255] width 33 height 33
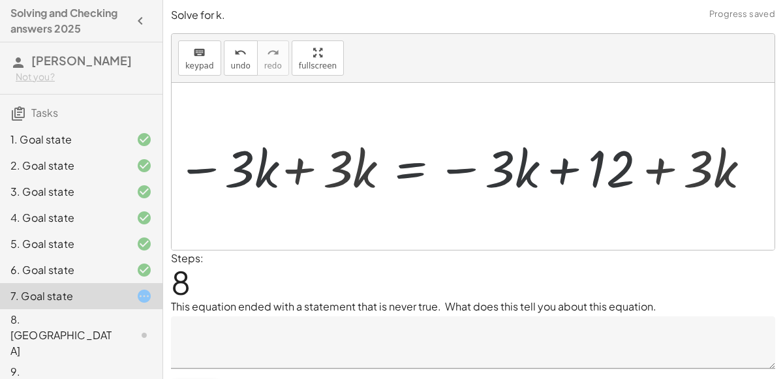
click at [296, 160] on div at bounding box center [461, 166] width 594 height 67
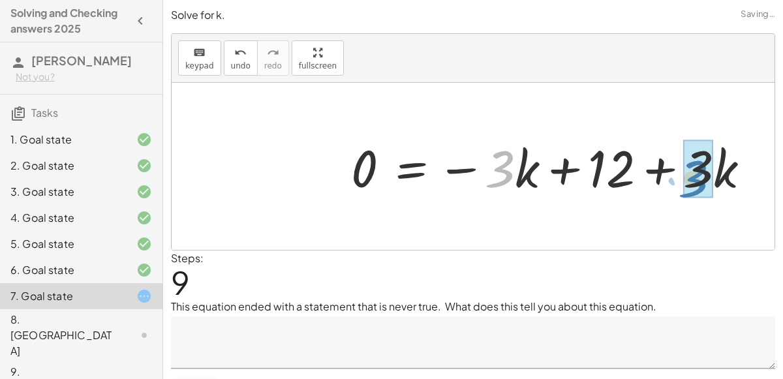
drag, startPoint x: 508, startPoint y: 168, endPoint x: 706, endPoint y: 174, distance: 197.8
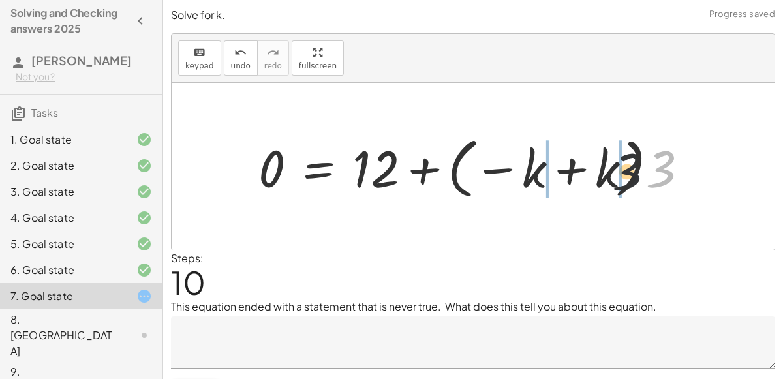
drag, startPoint x: 662, startPoint y: 162, endPoint x: 575, endPoint y: 166, distance: 86.9
click at [575, 166] on div at bounding box center [478, 166] width 453 height 72
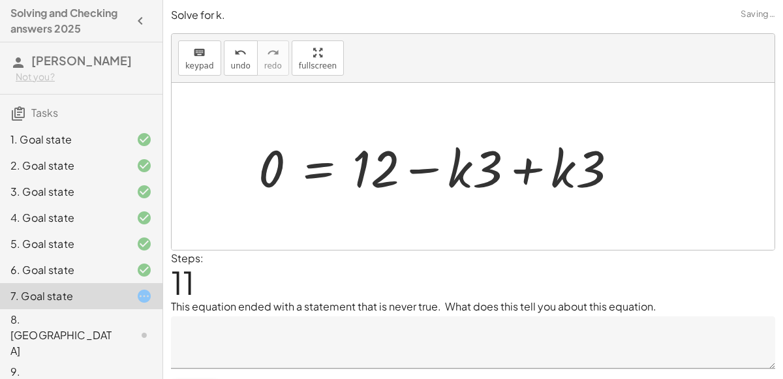
click at [557, 166] on div at bounding box center [443, 166] width 382 height 67
click at [523, 167] on div at bounding box center [443, 166] width 382 height 67
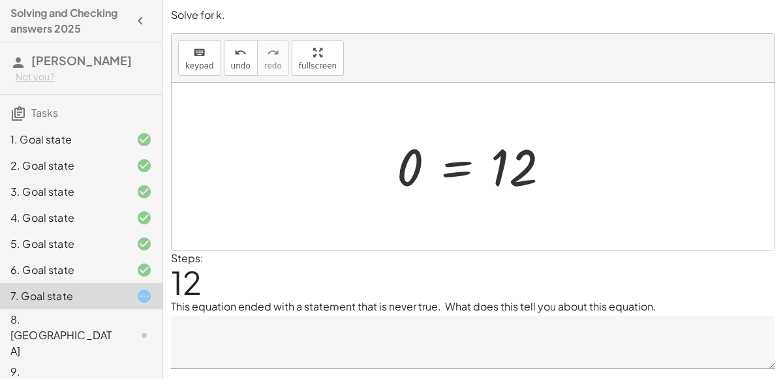
click at [465, 168] on div at bounding box center [478, 166] width 176 height 65
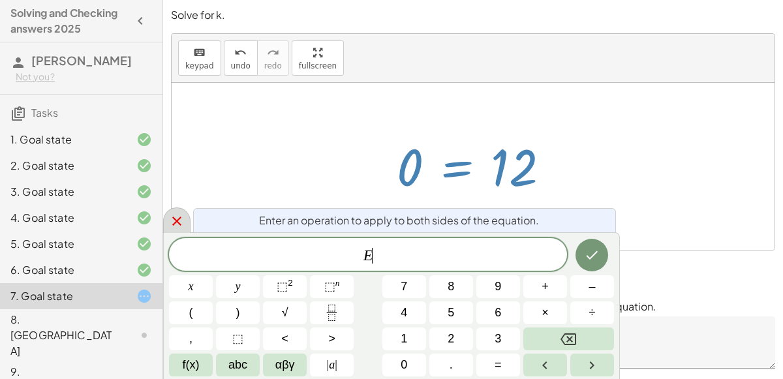
click at [183, 221] on icon at bounding box center [177, 221] width 16 height 16
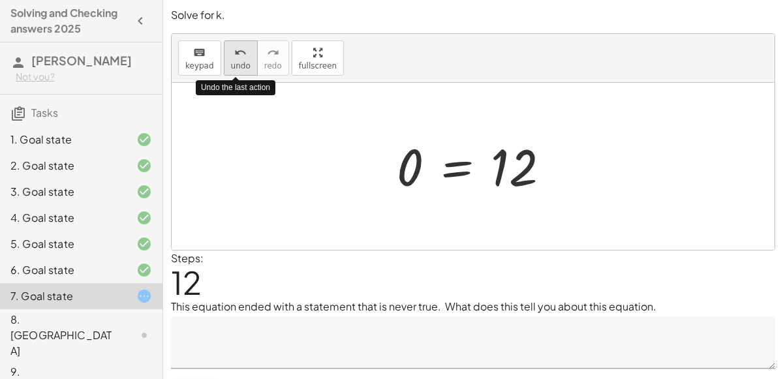
click at [244, 56] on button "undo undo" at bounding box center [241, 57] width 34 height 35
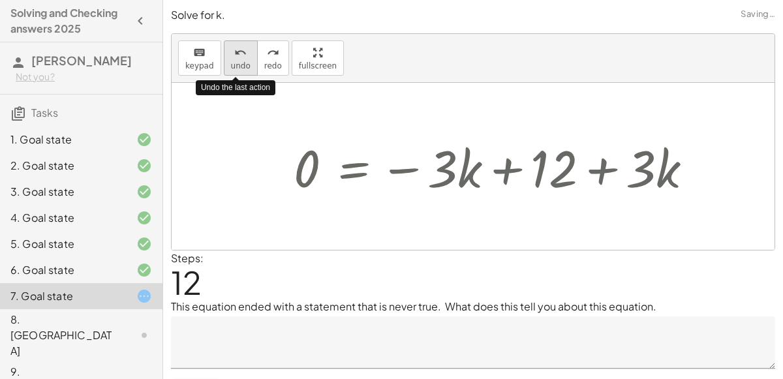
click at [244, 56] on button "undo undo" at bounding box center [241, 57] width 34 height 35
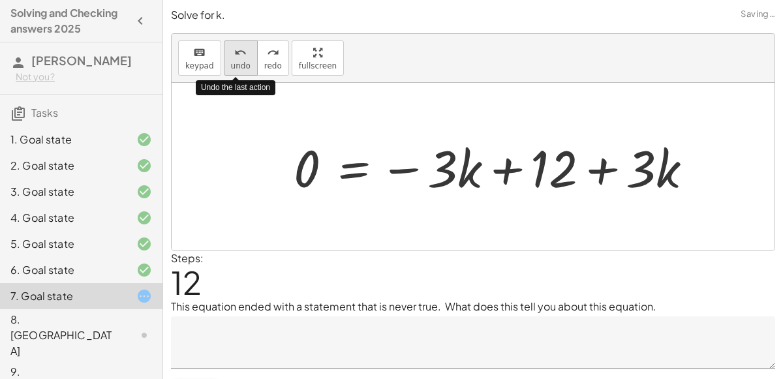
click at [244, 56] on button "undo undo" at bounding box center [241, 57] width 34 height 35
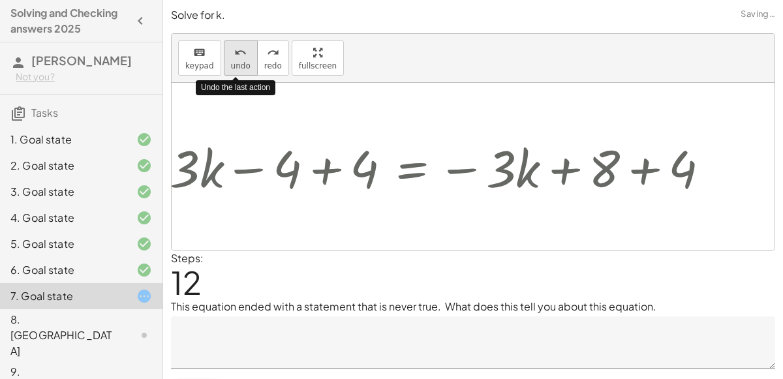
click at [244, 56] on button "undo undo" at bounding box center [241, 57] width 34 height 35
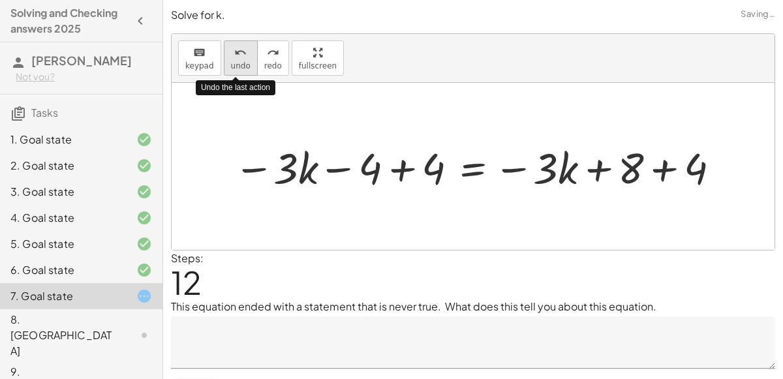
click at [244, 56] on button "undo undo" at bounding box center [241, 57] width 34 height 35
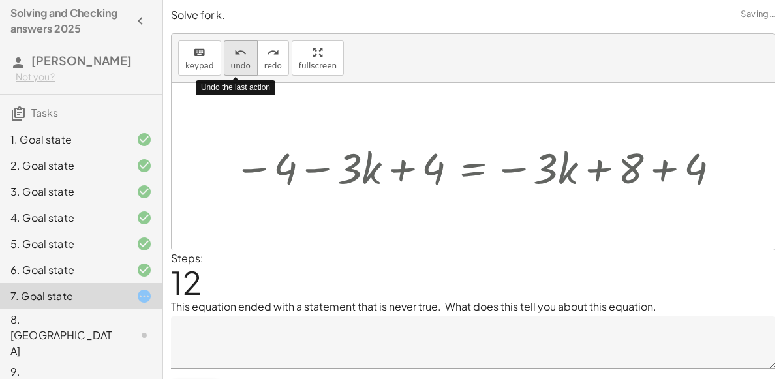
click at [244, 56] on button "undo undo" at bounding box center [241, 57] width 34 height 35
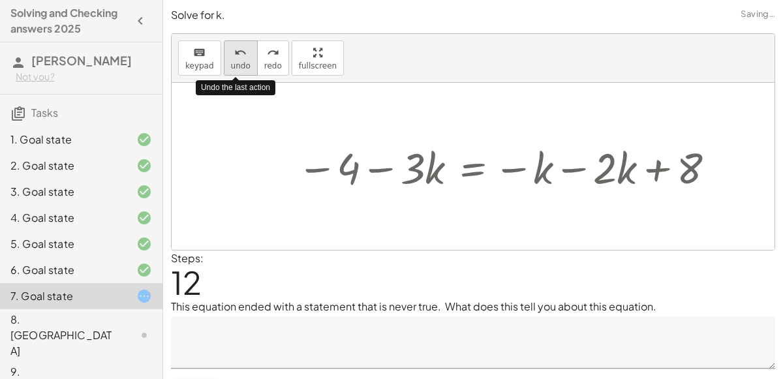
click at [244, 56] on button "undo undo" at bounding box center [241, 57] width 34 height 35
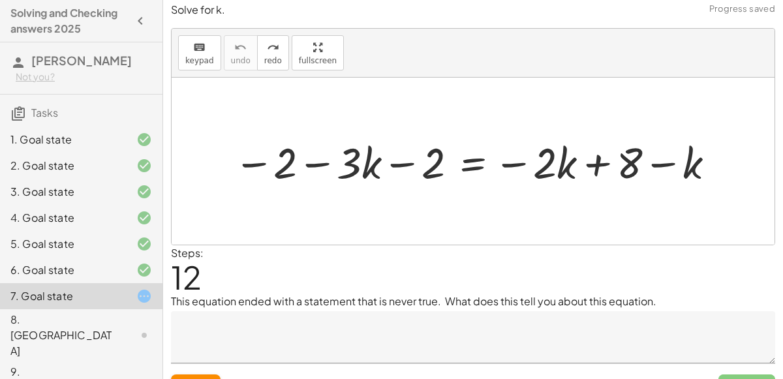
scroll to position [6, 0]
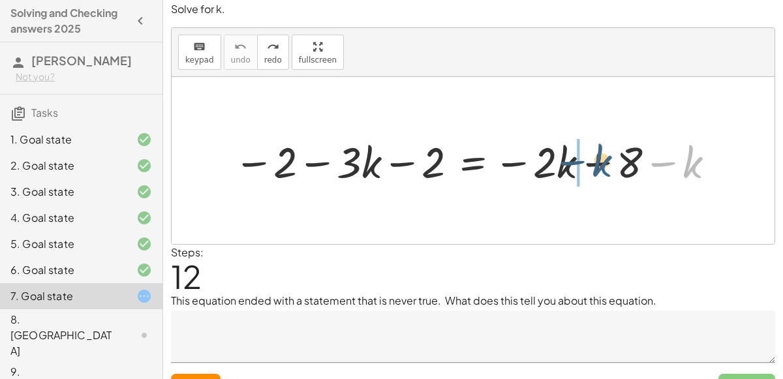
drag, startPoint x: 684, startPoint y: 164, endPoint x: 586, endPoint y: 163, distance: 97.9
click at [586, 163] on div at bounding box center [476, 160] width 498 height 56
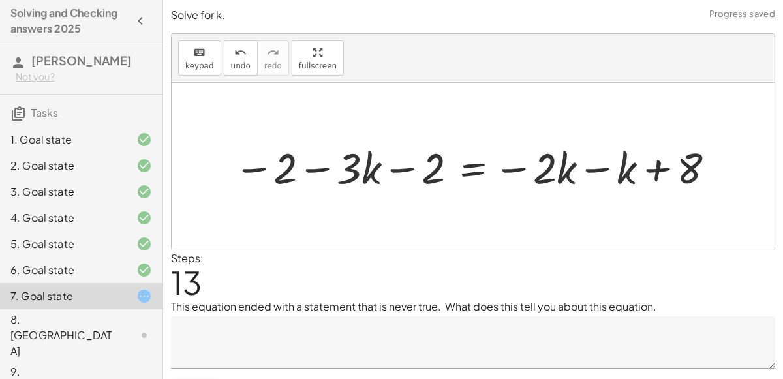
scroll to position [30, 0]
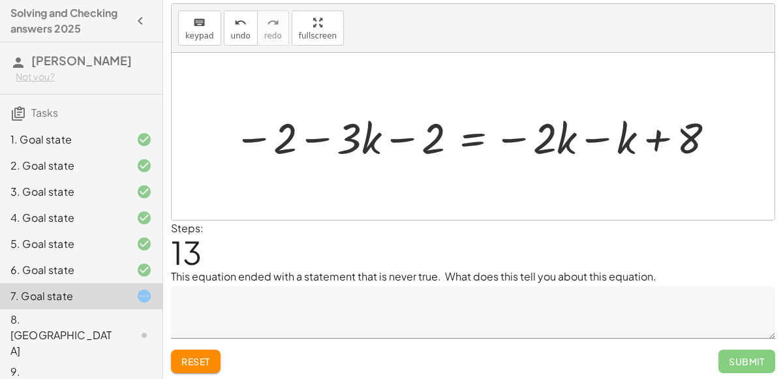
click at [525, 339] on div "Reset Submit" at bounding box center [473, 356] width 604 height 35
click at [554, 325] on textarea at bounding box center [473, 312] width 604 height 52
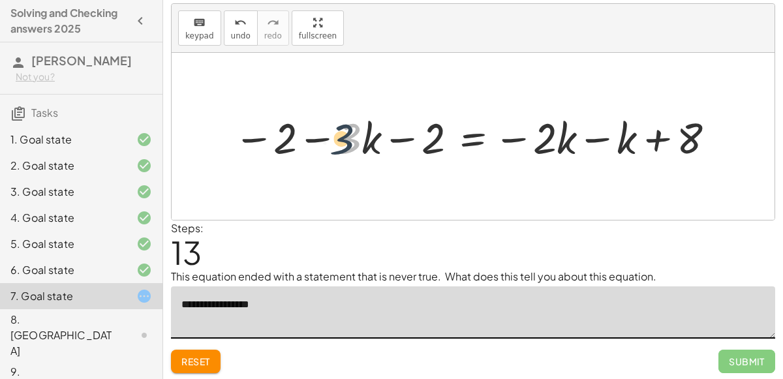
drag, startPoint x: 361, startPoint y: 131, endPoint x: 352, endPoint y: 132, distance: 9.2
click at [352, 132] on div at bounding box center [476, 136] width 498 height 56
drag, startPoint x: 305, startPoint y: 131, endPoint x: 397, endPoint y: 122, distance: 92.4
click at [397, 122] on div at bounding box center [476, 136] width 498 height 56
click at [365, 136] on div at bounding box center [476, 136] width 498 height 56
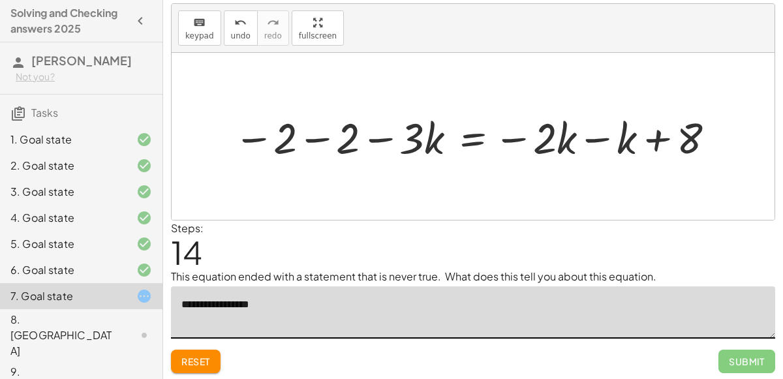
click at [318, 134] on div at bounding box center [476, 136] width 498 height 56
click at [630, 129] on div at bounding box center [507, 136] width 435 height 56
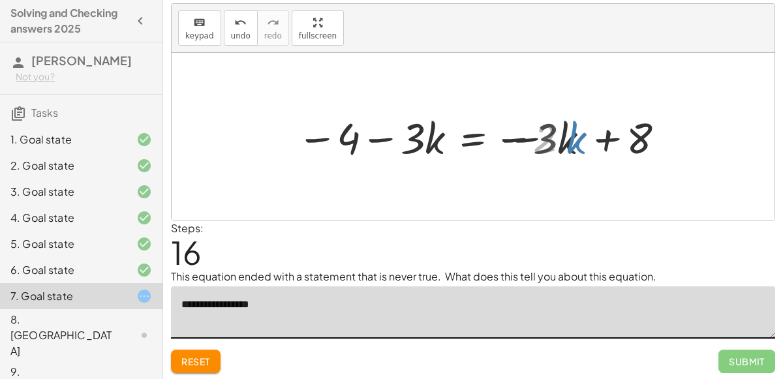
click at [583, 141] on div at bounding box center [477, 136] width 375 height 56
click at [485, 142] on div at bounding box center [477, 136] width 375 height 56
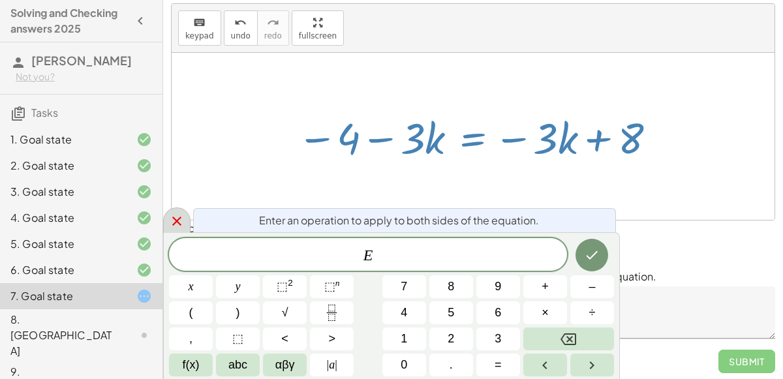
click at [169, 219] on icon at bounding box center [177, 221] width 16 height 16
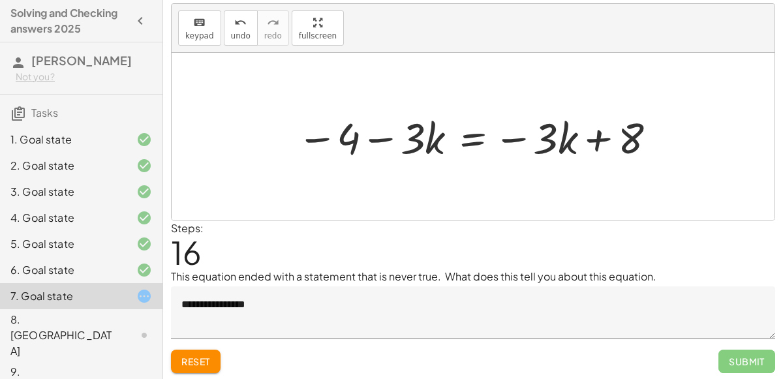
click at [297, 299] on textarea "**********" at bounding box center [473, 312] width 604 height 52
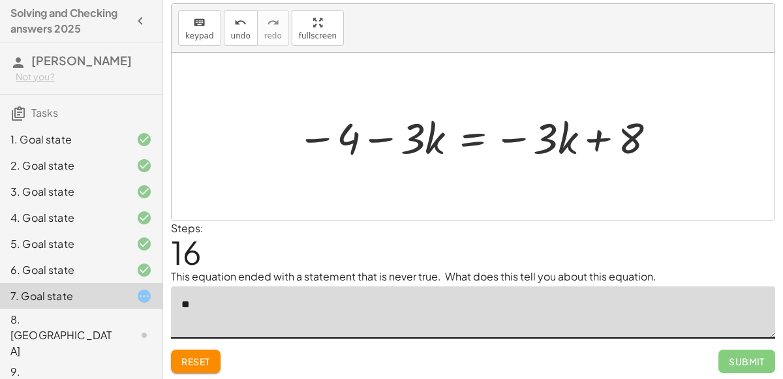
type textarea "*"
click at [344, 298] on textarea at bounding box center [473, 312] width 604 height 52
click at [351, 301] on textarea at bounding box center [473, 312] width 604 height 52
click at [349, 299] on textarea at bounding box center [473, 312] width 604 height 52
click at [469, 134] on div at bounding box center [477, 136] width 375 height 56
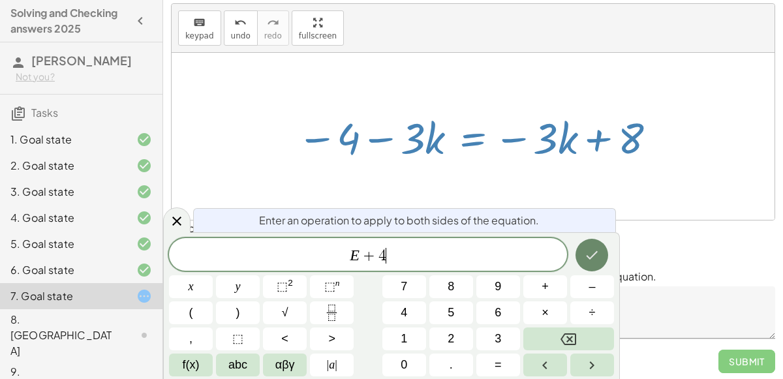
click at [586, 253] on icon "Done" at bounding box center [592, 255] width 16 height 16
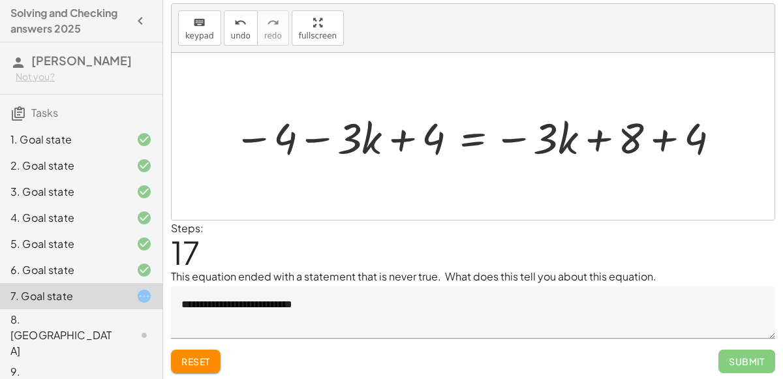
click at [309, 135] on div at bounding box center [478, 136] width 502 height 56
drag, startPoint x: 290, startPoint y: 138, endPoint x: 446, endPoint y: 138, distance: 155.9
click at [446, 138] on div at bounding box center [478, 136] width 502 height 56
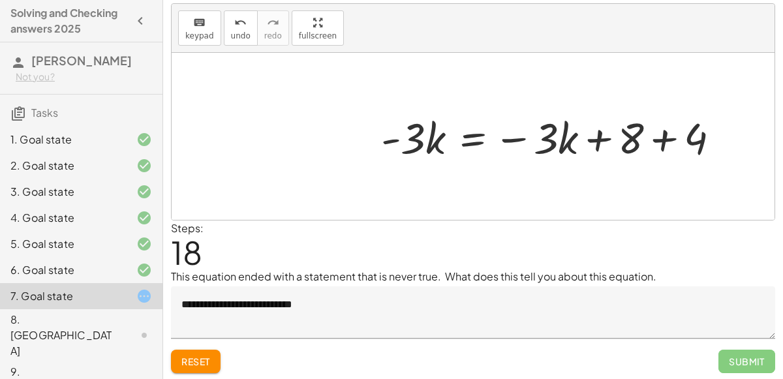
click at [628, 138] on div at bounding box center [555, 136] width 362 height 56
click at [656, 140] on div at bounding box center [555, 136] width 362 height 56
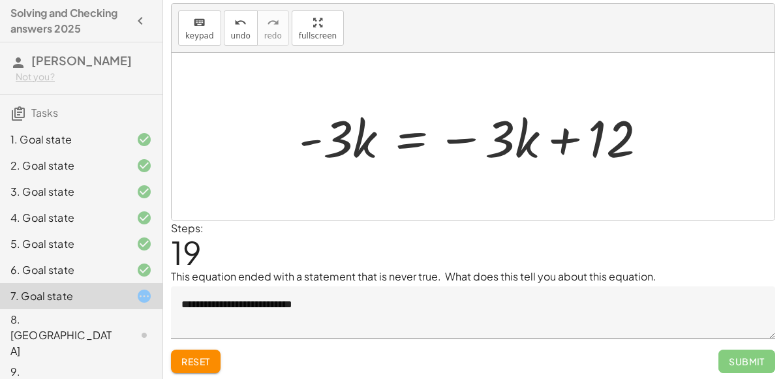
click at [421, 137] on div at bounding box center [478, 136] width 372 height 67
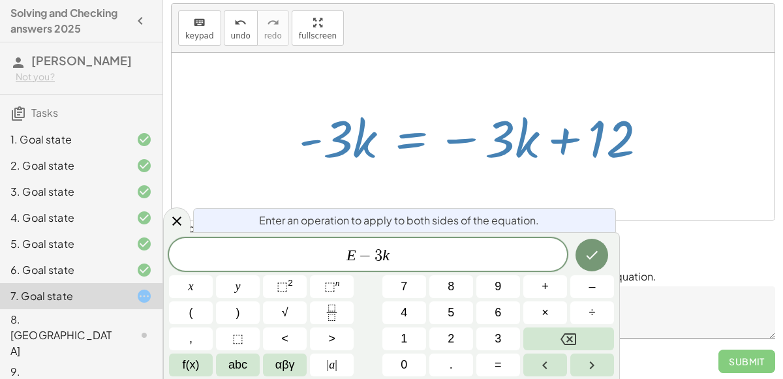
click at [373, 254] on span "−" at bounding box center [365, 256] width 19 height 16
click at [589, 248] on icon "Done" at bounding box center [592, 255] width 16 height 16
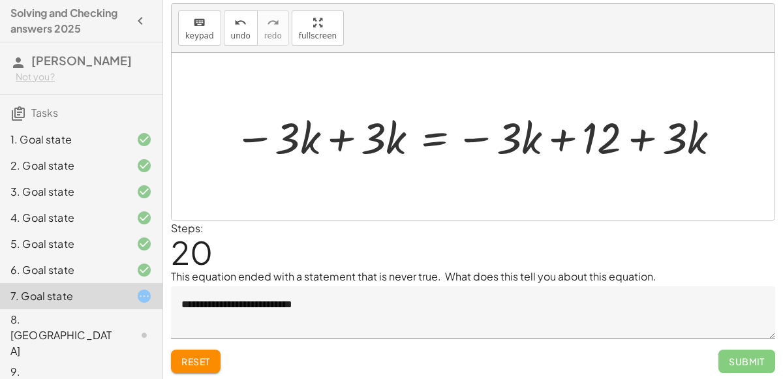
click at [331, 136] on div at bounding box center [479, 136] width 502 height 57
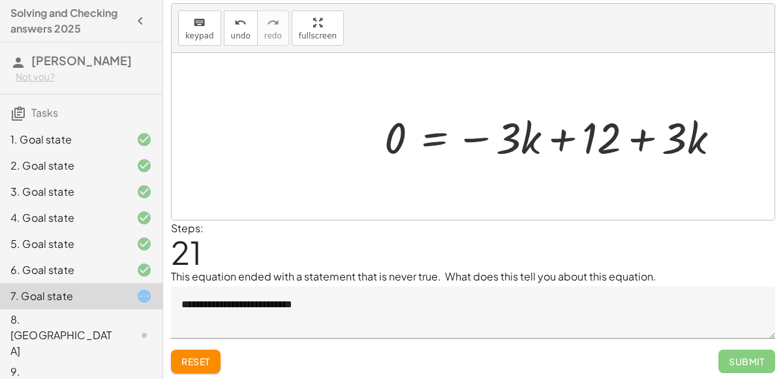
click at [561, 137] on div at bounding box center [557, 136] width 359 height 57
drag, startPoint x: 533, startPoint y: 138, endPoint x: 673, endPoint y: 136, distance: 140.3
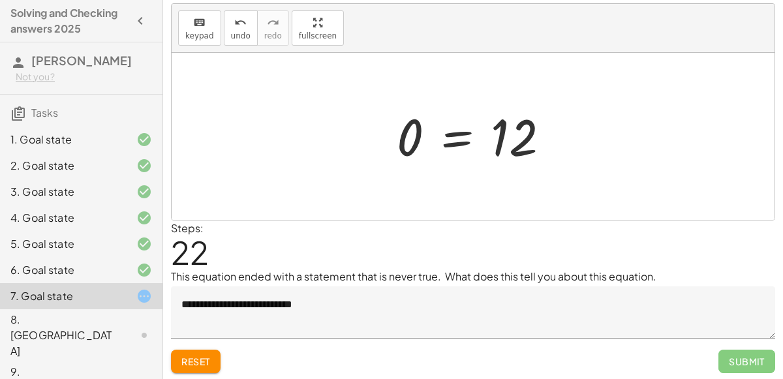
click at [458, 143] on div at bounding box center [478, 136] width 176 height 65
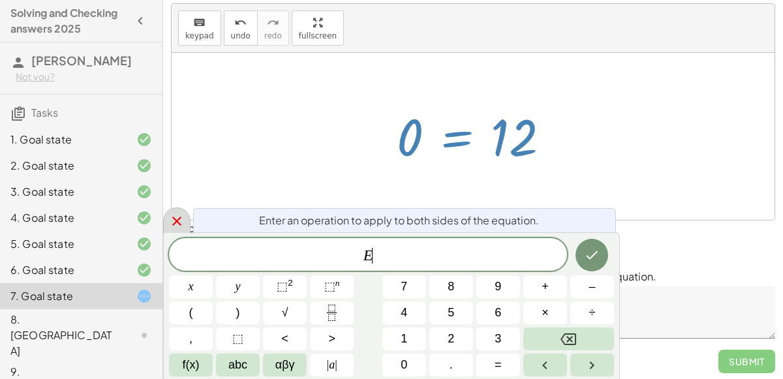
click at [177, 226] on icon at bounding box center [177, 221] width 16 height 16
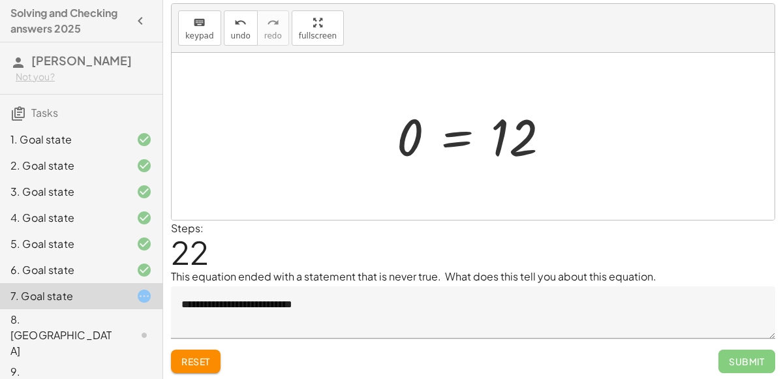
click at [457, 147] on div at bounding box center [478, 136] width 176 height 65
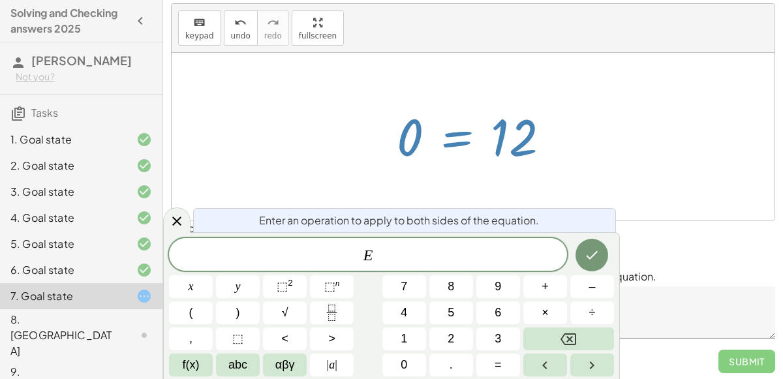
click at [271, 175] on div at bounding box center [473, 136] width 603 height 167
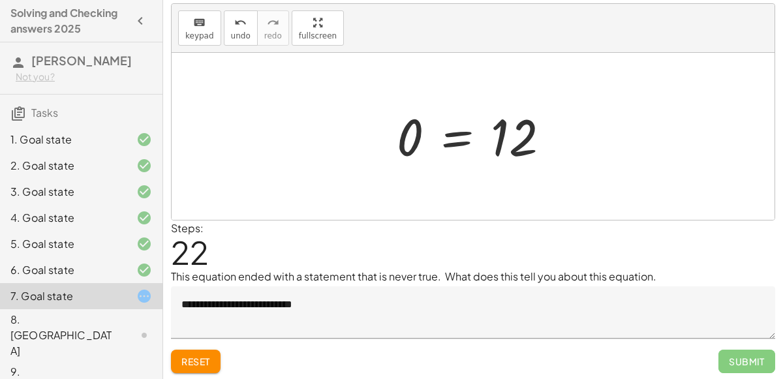
click at [332, 322] on textarea "**********" at bounding box center [473, 312] width 604 height 52
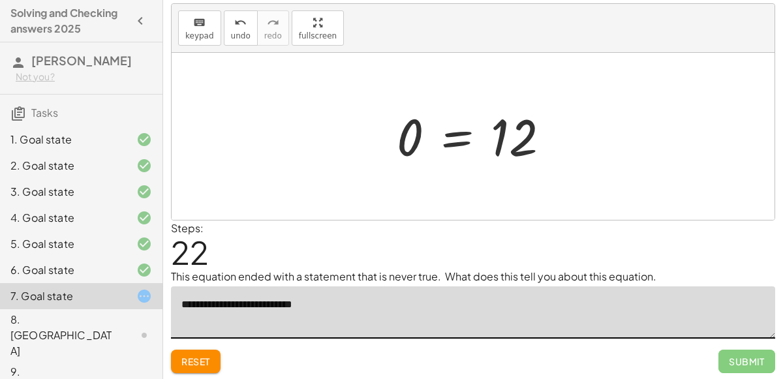
click at [708, 146] on div at bounding box center [473, 136] width 603 height 167
click at [344, 314] on textarea "**********" at bounding box center [473, 312] width 604 height 52
click at [319, 293] on textarea "**********" at bounding box center [473, 312] width 604 height 52
type textarea "**********"
drag, startPoint x: 331, startPoint y: 296, endPoint x: 61, endPoint y: 304, distance: 270.9
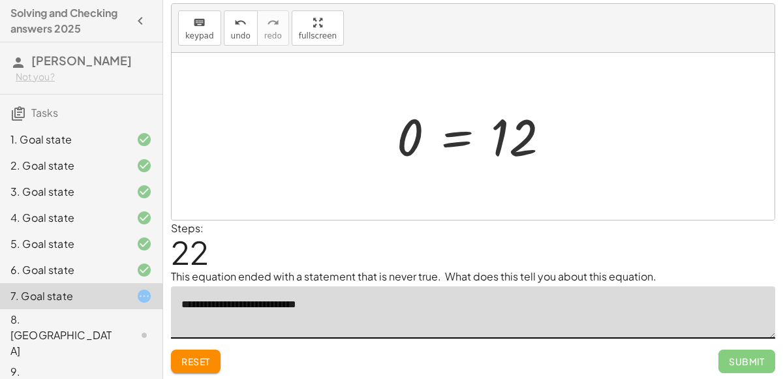
click at [61, 304] on main "Solving and Checking answers 2025 [PERSON_NAME] F Not you? Tasks 1. Goal state …" at bounding box center [391, 175] width 783 height 411
click at [489, 129] on div at bounding box center [478, 136] width 176 height 65
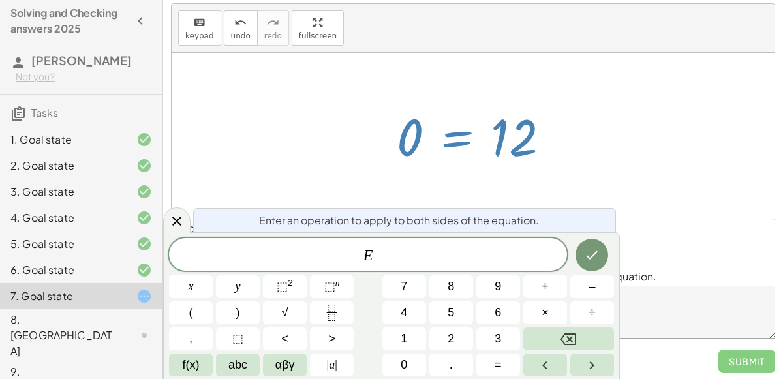
click at [290, 146] on div at bounding box center [473, 136] width 603 height 167
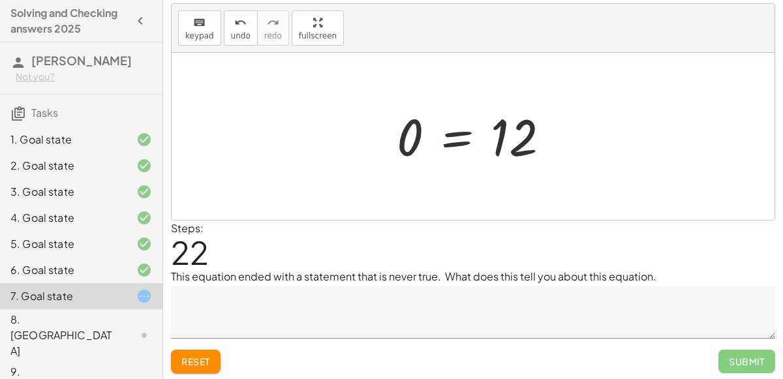
click at [450, 130] on div at bounding box center [478, 136] width 176 height 65
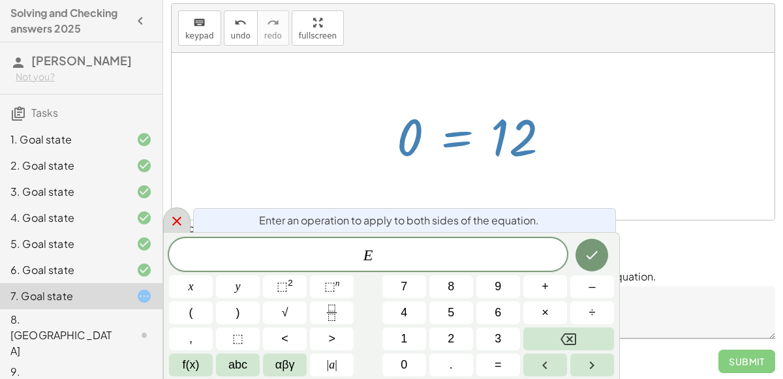
click at [176, 220] on icon at bounding box center [177, 221] width 16 height 16
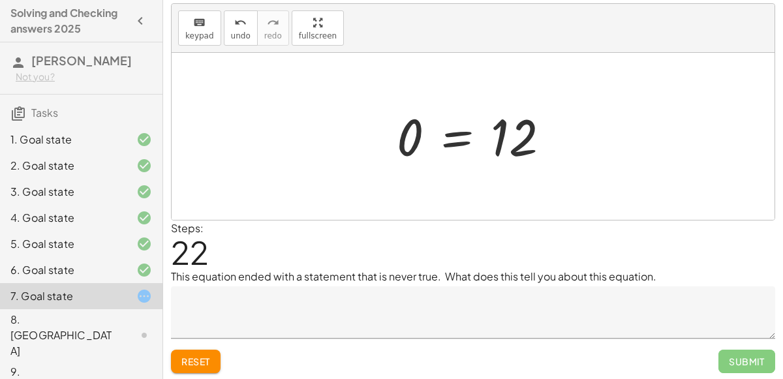
click at [616, 324] on textarea at bounding box center [473, 312] width 604 height 52
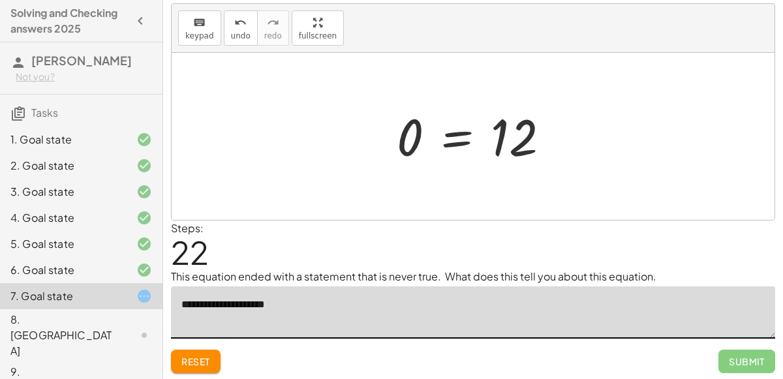
click at [448, 140] on div at bounding box center [478, 136] width 176 height 65
type textarea "**********"
click at [448, 140] on div at bounding box center [478, 136] width 176 height 65
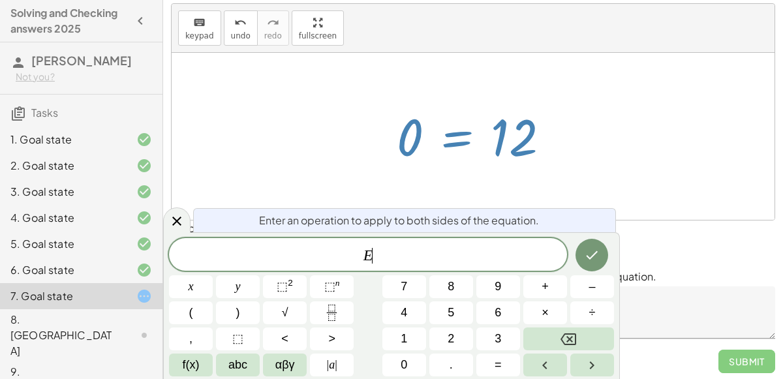
click at [660, 213] on div at bounding box center [473, 136] width 603 height 167
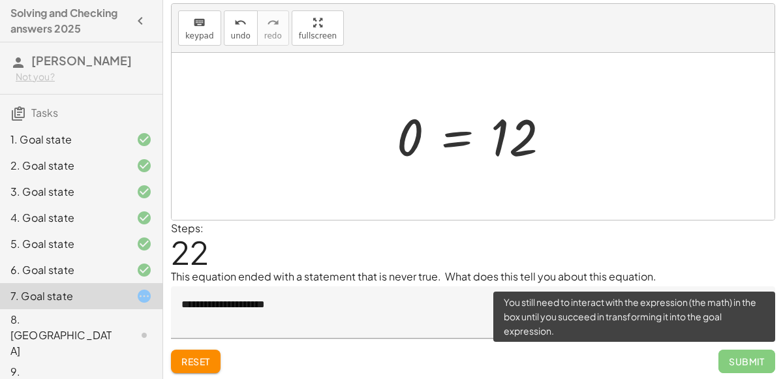
click at [742, 360] on span "Submit" at bounding box center [746, 361] width 57 height 23
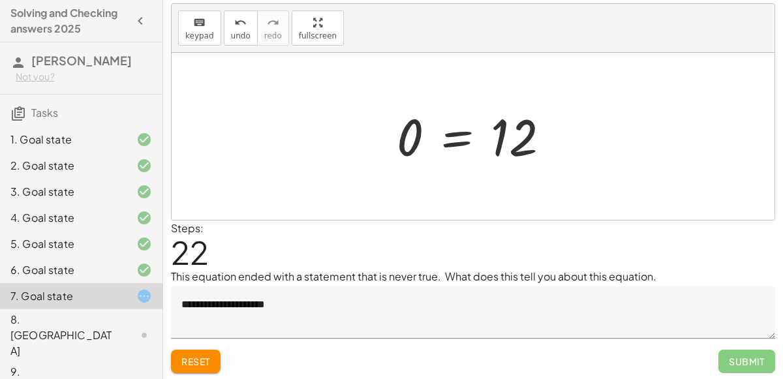
click at [461, 133] on div at bounding box center [478, 136] width 176 height 65
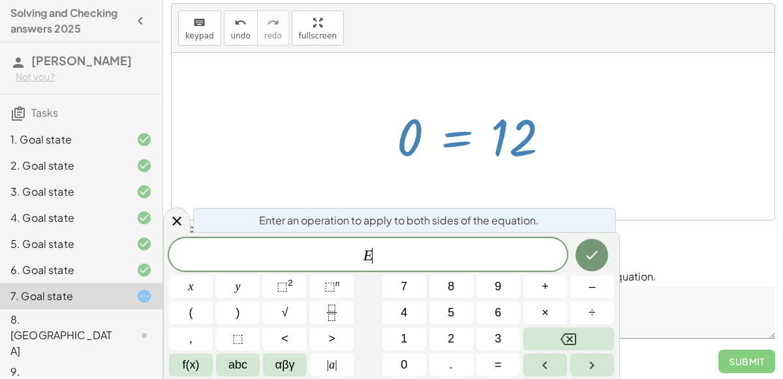
click at [461, 133] on div at bounding box center [478, 136] width 176 height 65
click at [175, 222] on icon at bounding box center [176, 221] width 9 height 9
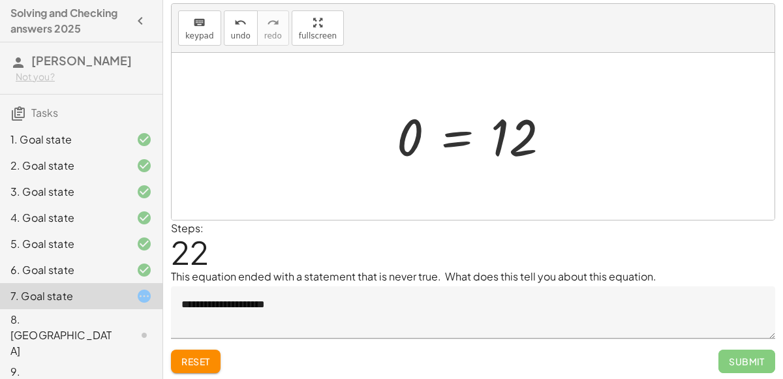
click at [202, 351] on button "Reset" at bounding box center [196, 361] width 50 height 23
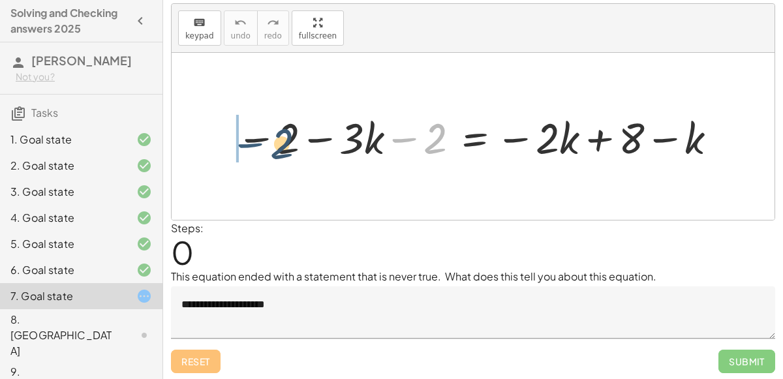
drag, startPoint x: 423, startPoint y: 138, endPoint x: 267, endPoint y: 144, distance: 156.0
click at [267, 144] on div at bounding box center [478, 136] width 497 height 56
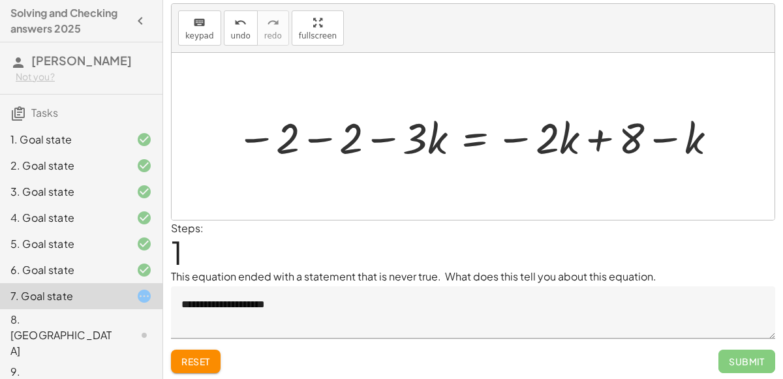
click at [326, 137] on div at bounding box center [478, 136] width 497 height 56
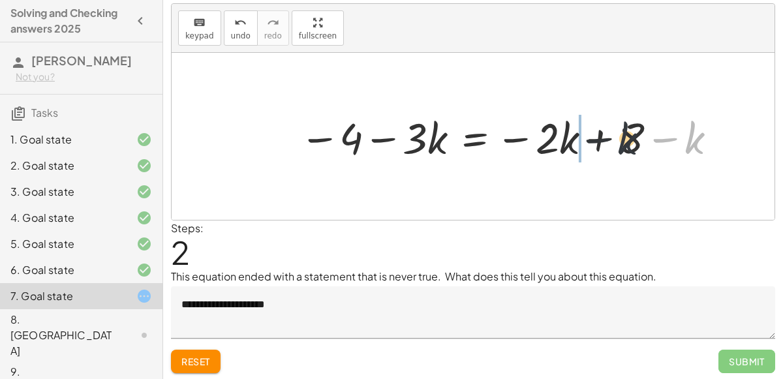
drag, startPoint x: 691, startPoint y: 138, endPoint x: 573, endPoint y: 134, distance: 117.5
click at [573, 134] on div at bounding box center [510, 136] width 434 height 56
click at [574, 135] on div at bounding box center [510, 136] width 434 height 56
click at [588, 134] on div at bounding box center [510, 136] width 434 height 56
click at [478, 139] on div at bounding box center [480, 136] width 374 height 56
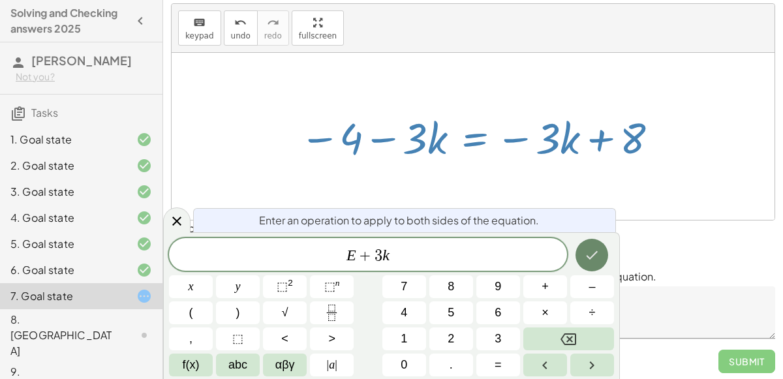
click at [600, 262] on icon "Done" at bounding box center [592, 255] width 16 height 16
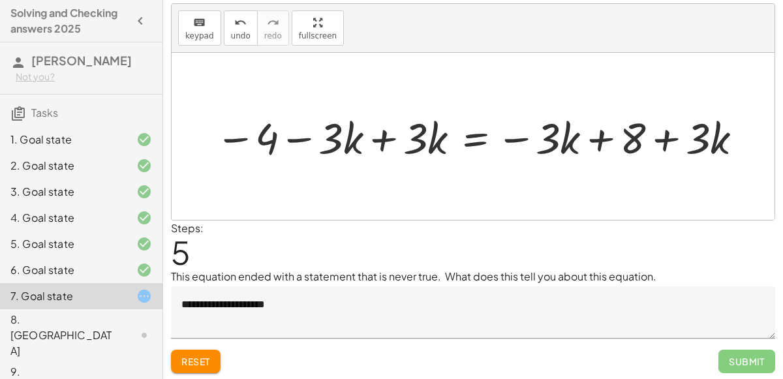
click at [365, 145] on div at bounding box center [480, 136] width 543 height 56
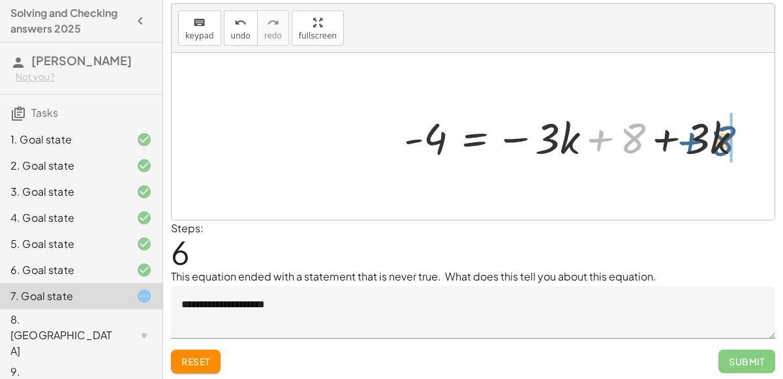
drag, startPoint x: 583, startPoint y: 132, endPoint x: 658, endPoint y: 131, distance: 75.0
click at [658, 131] on div at bounding box center [577, 136] width 361 height 56
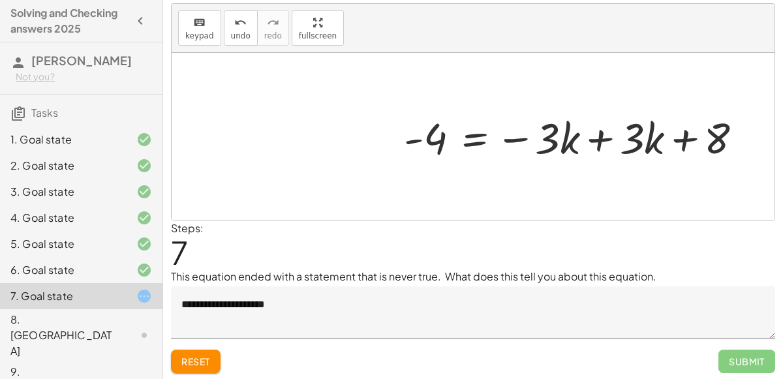
click at [566, 132] on div at bounding box center [577, 136] width 361 height 56
click at [587, 136] on div at bounding box center [577, 136] width 361 height 56
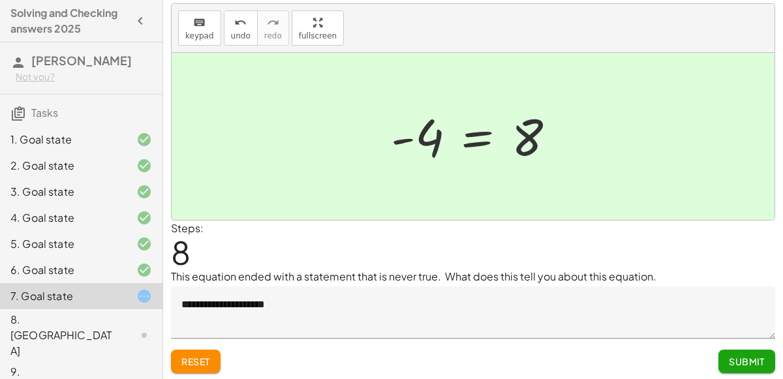
click at [736, 359] on span "Submit" at bounding box center [747, 362] width 36 height 12
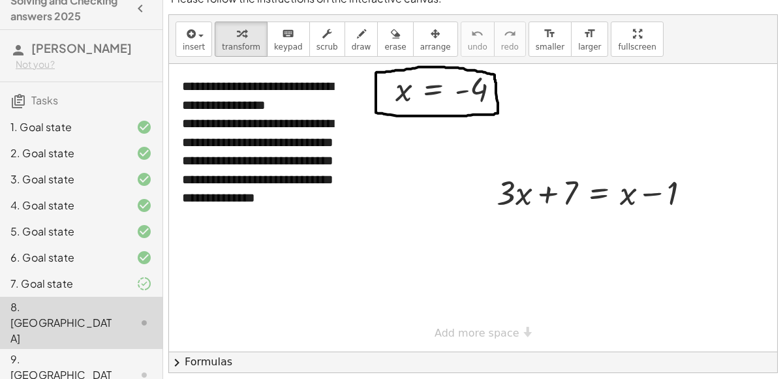
scroll to position [0, 0]
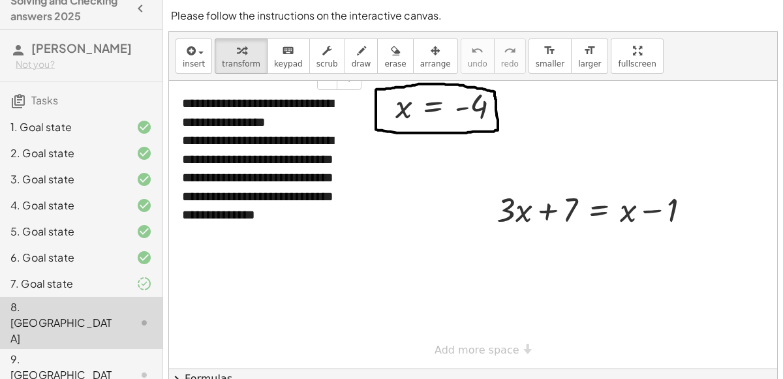
click at [348, 121] on div "**********" at bounding box center [267, 159] width 196 height 157
click at [422, 207] on div at bounding box center [473, 225] width 608 height 288
drag, startPoint x: 471, startPoint y: 101, endPoint x: 516, endPoint y: 205, distance: 113.1
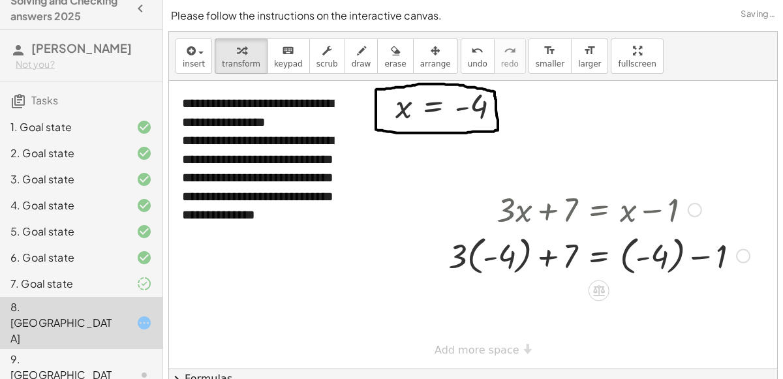
click at [569, 206] on div at bounding box center [599, 209] width 314 height 44
click at [594, 211] on div at bounding box center [599, 209] width 314 height 44
click at [595, 249] on div at bounding box center [599, 255] width 314 height 48
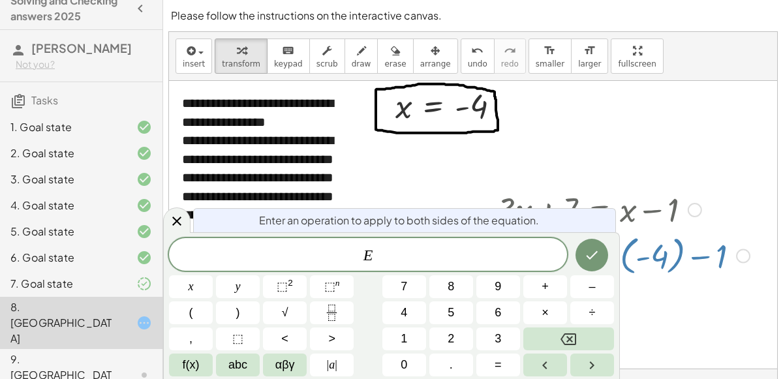
click at [639, 304] on div at bounding box center [473, 225] width 608 height 288
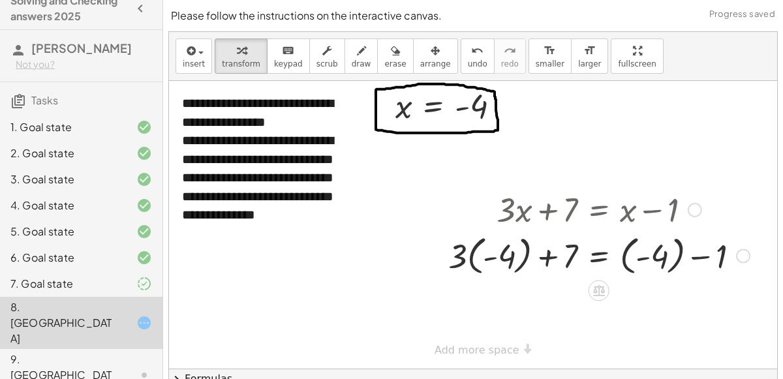
click at [545, 259] on div at bounding box center [599, 255] width 314 height 48
drag, startPoint x: 457, startPoint y: 256, endPoint x: 500, endPoint y: 252, distance: 43.8
click at [500, 252] on div at bounding box center [599, 255] width 314 height 48
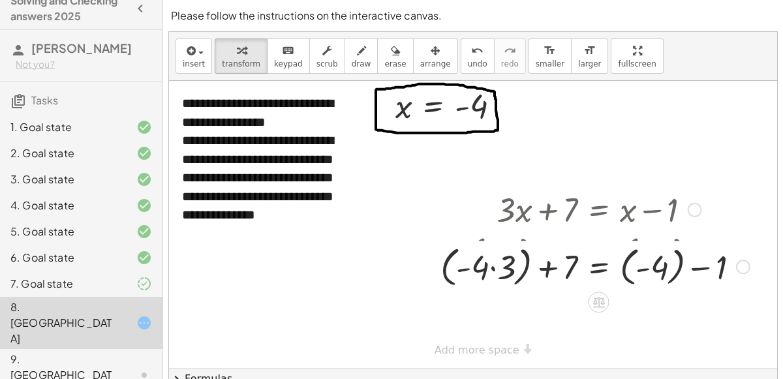
click at [500, 252] on div at bounding box center [595, 255] width 322 height 48
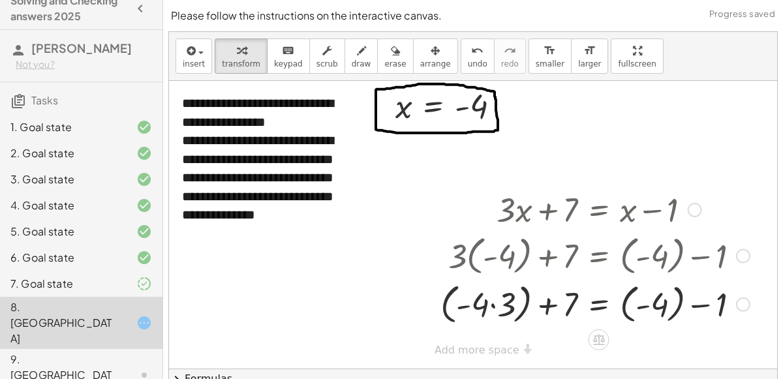
click at [493, 301] on div at bounding box center [595, 304] width 322 height 50
click at [545, 303] on div at bounding box center [599, 303] width 314 height 48
click at [532, 304] on div at bounding box center [599, 303] width 314 height 48
click at [692, 299] on div at bounding box center [599, 303] width 314 height 48
click at [694, 303] on div at bounding box center [599, 303] width 314 height 48
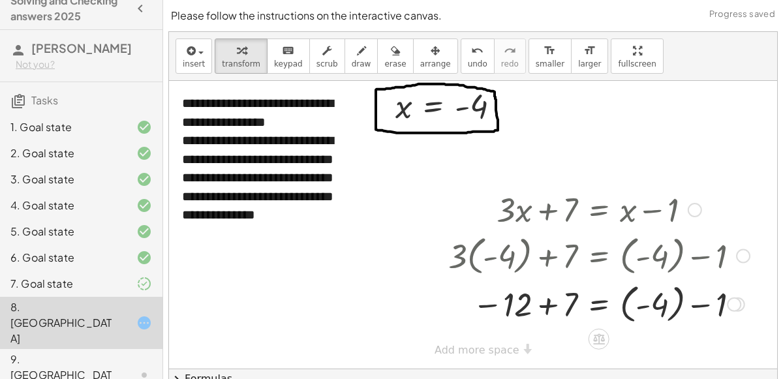
click at [656, 301] on div at bounding box center [599, 303] width 314 height 48
click at [672, 298] on div at bounding box center [599, 303] width 314 height 44
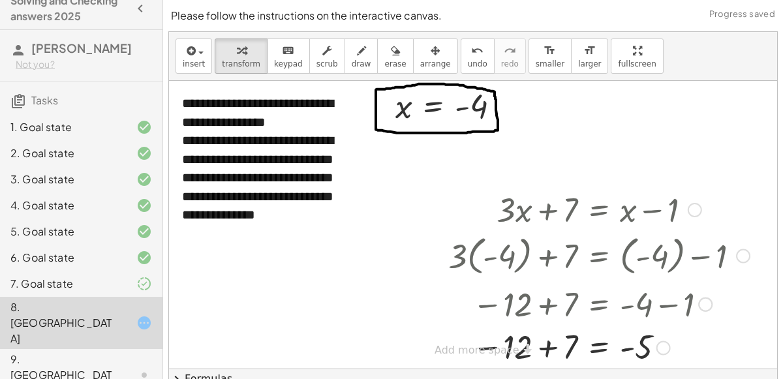
click at [549, 346] on div at bounding box center [599, 347] width 314 height 43
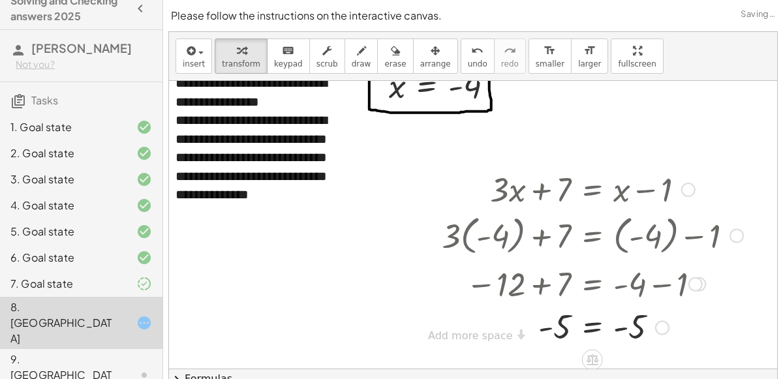
scroll to position [20, 8]
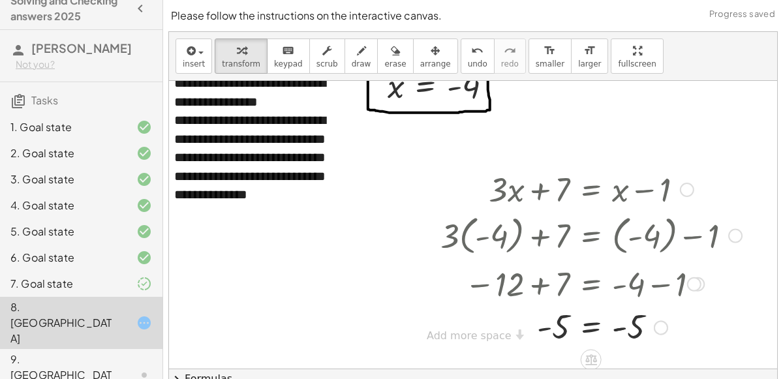
click at [590, 325] on div at bounding box center [591, 326] width 314 height 43
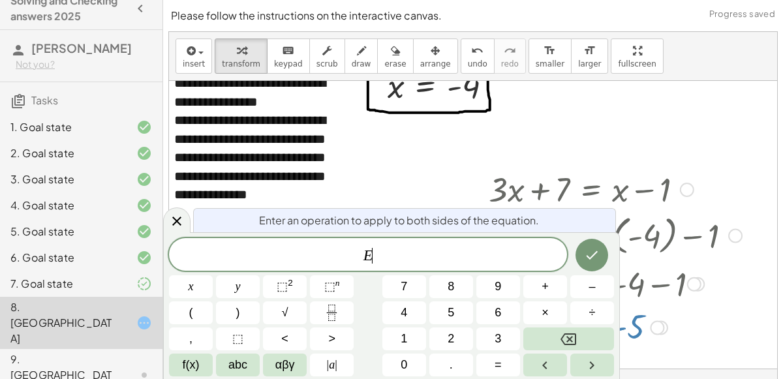
click at [369, 160] on div at bounding box center [465, 208] width 608 height 294
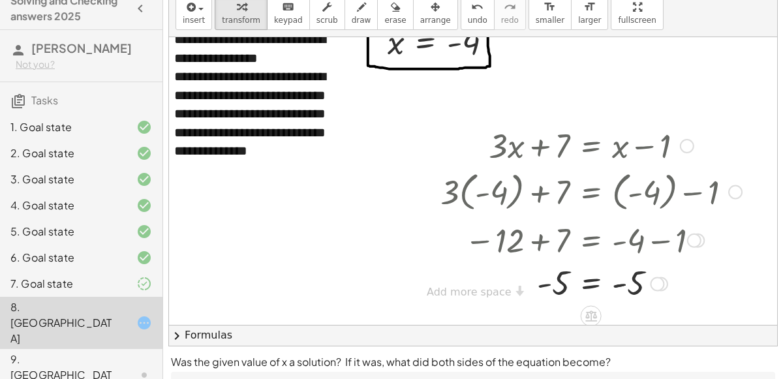
scroll to position [42, 0]
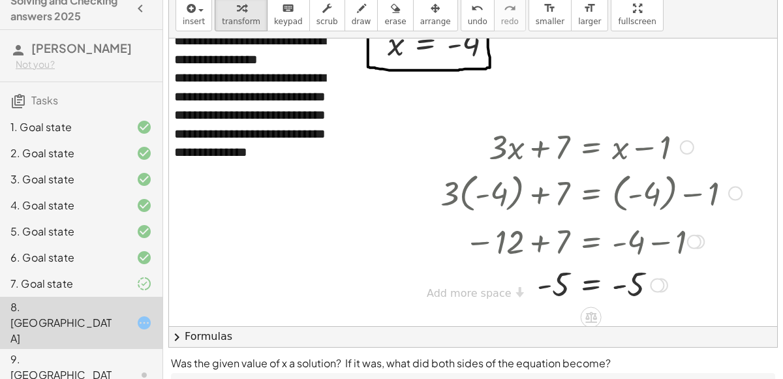
click at [591, 286] on div "= - - - 5 5" at bounding box center [591, 286] width 0 height 0
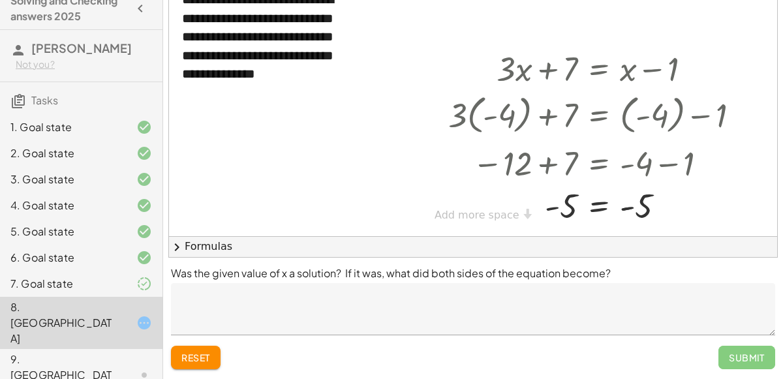
scroll to position [7, 0]
